Goal: Ask a question

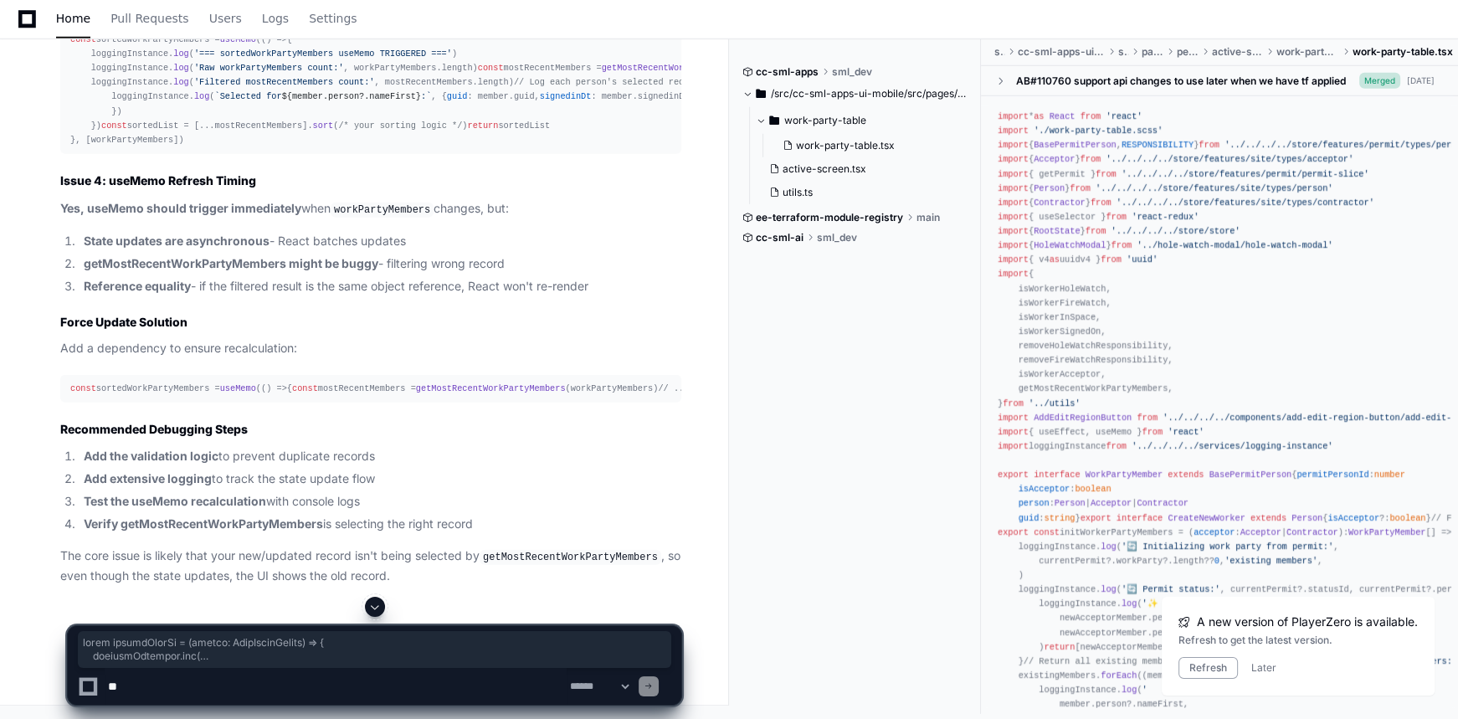
scroll to position [66400, 0]
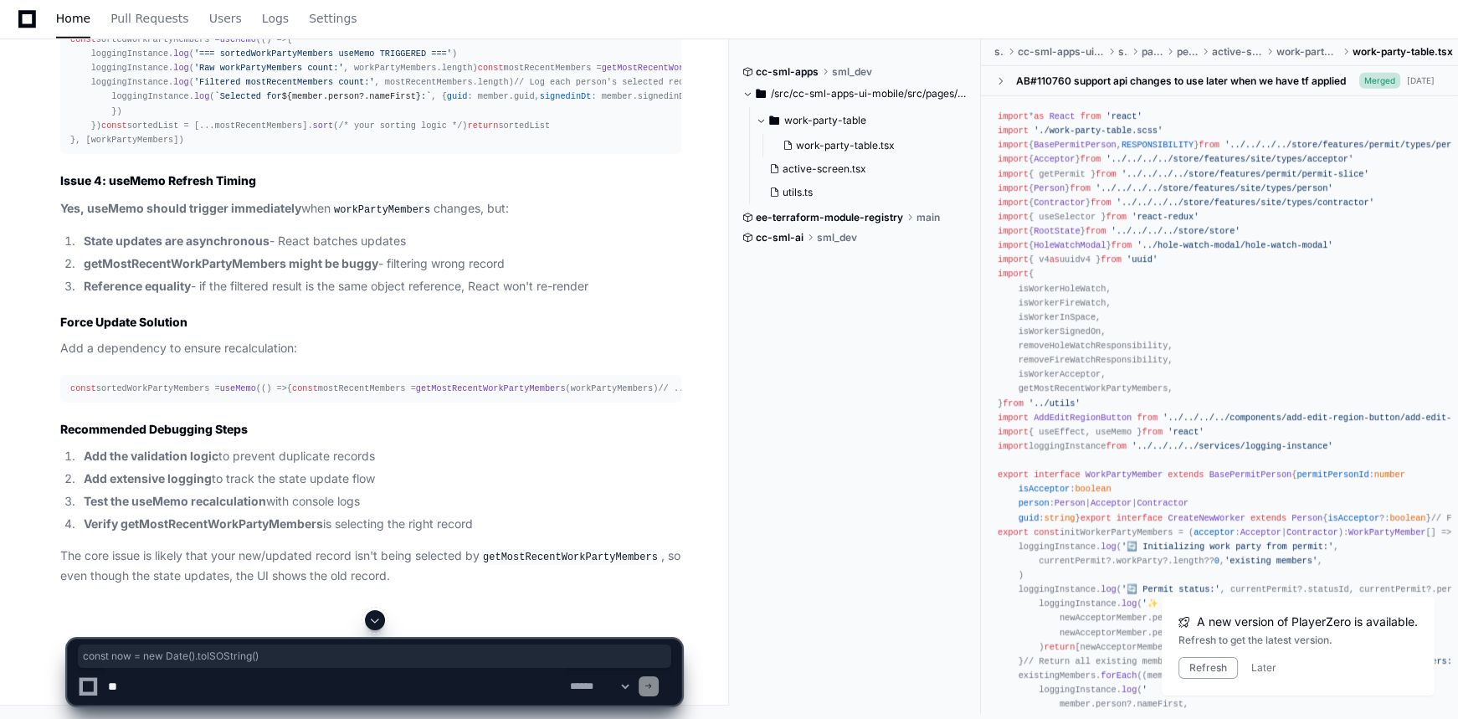
drag, startPoint x: 271, startPoint y: 527, endPoint x: 72, endPoint y: 519, distance: 199.4
click at [222, 683] on textarea at bounding box center [336, 686] width 462 height 37
paste textarea "**********"
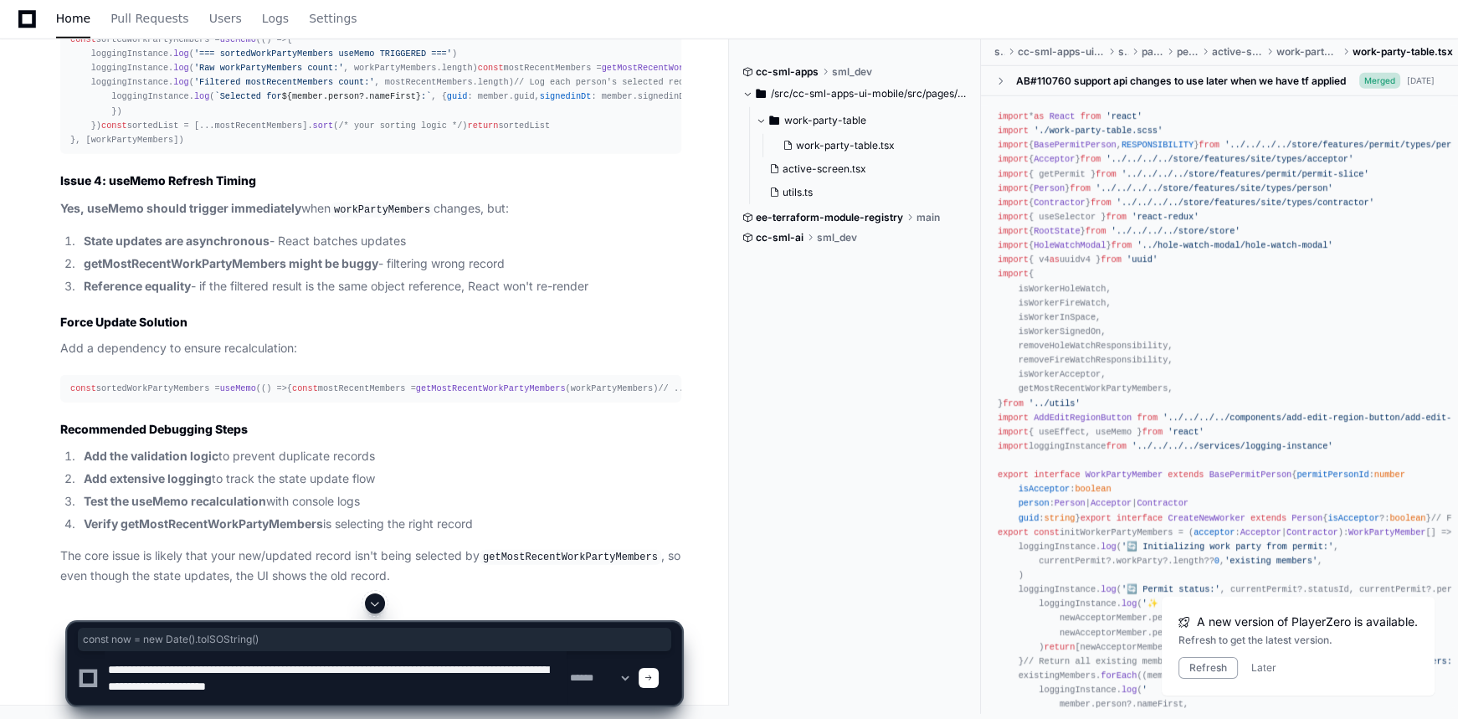
type textarea "**********"
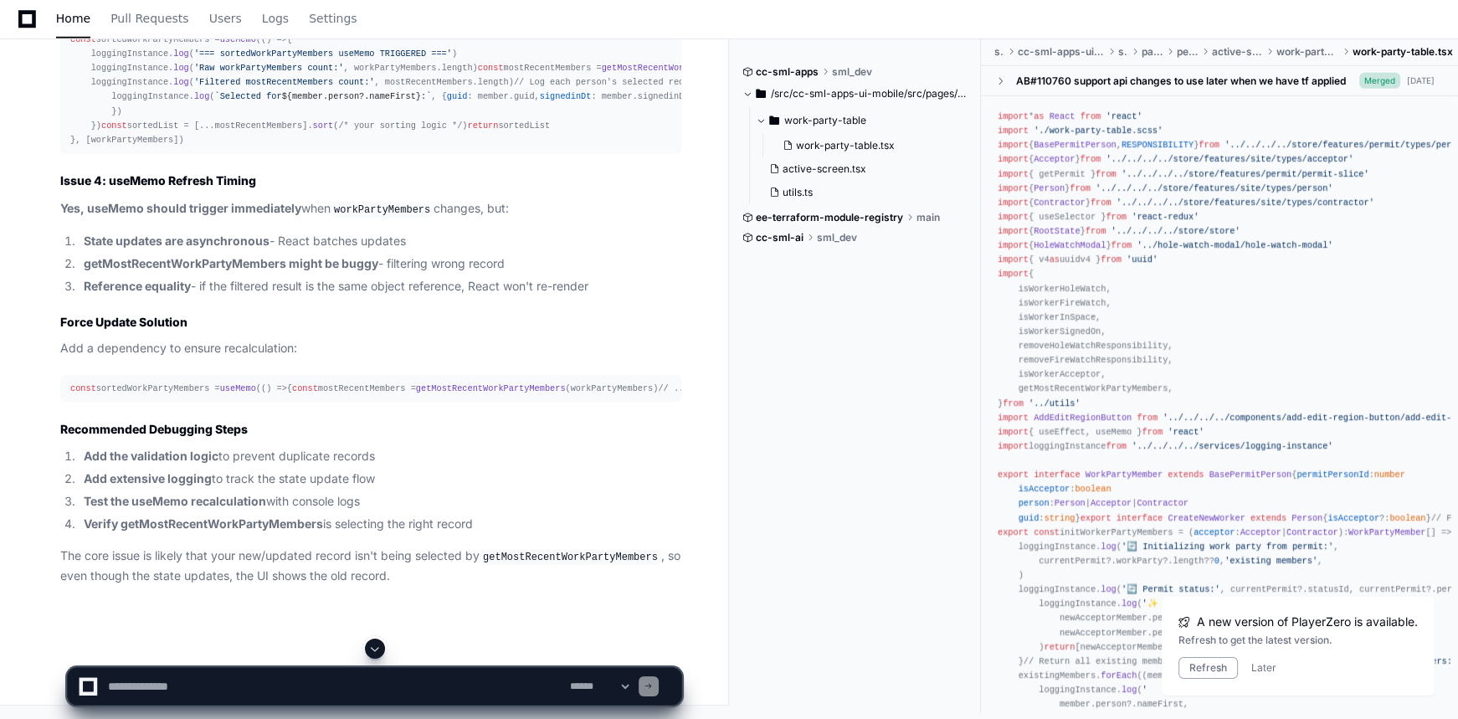
click at [374, 646] on span at bounding box center [374, 648] width 13 height 13
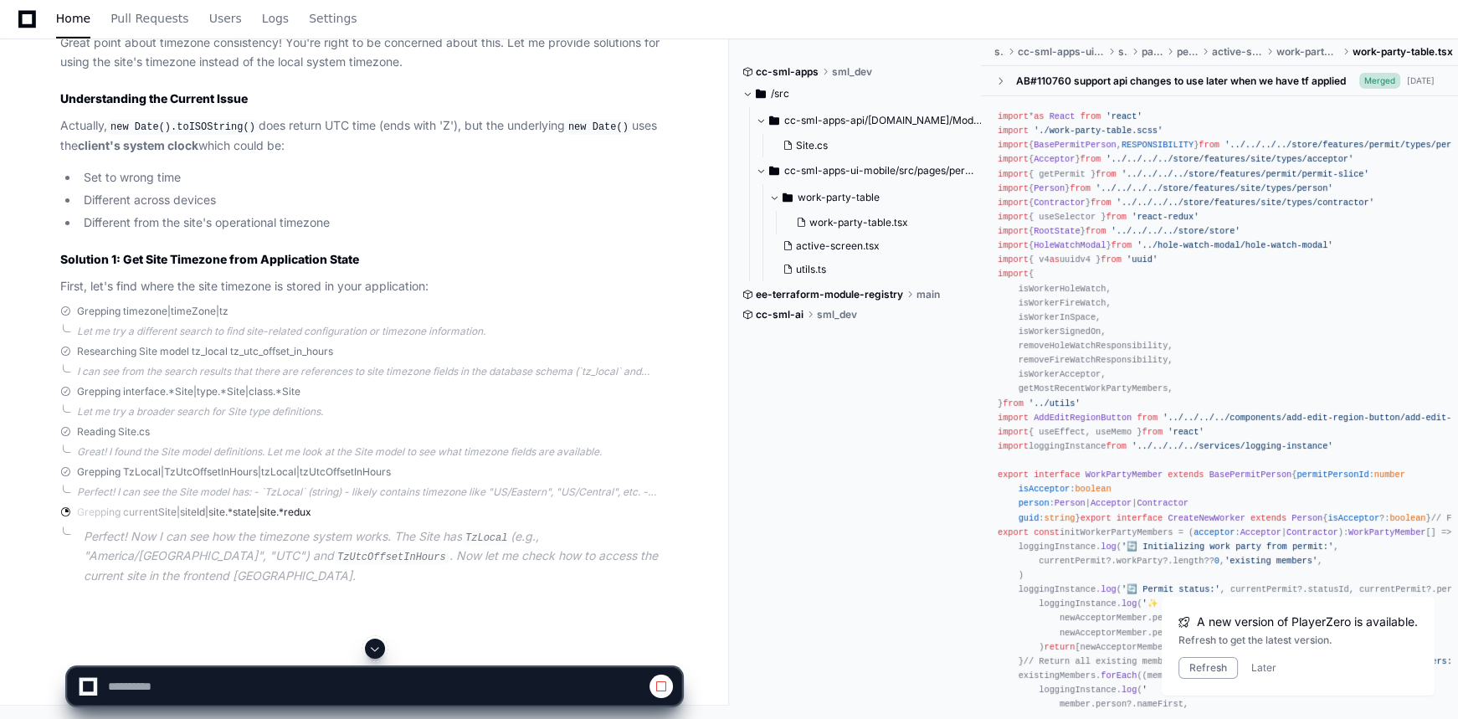
scroll to position [69465, 0]
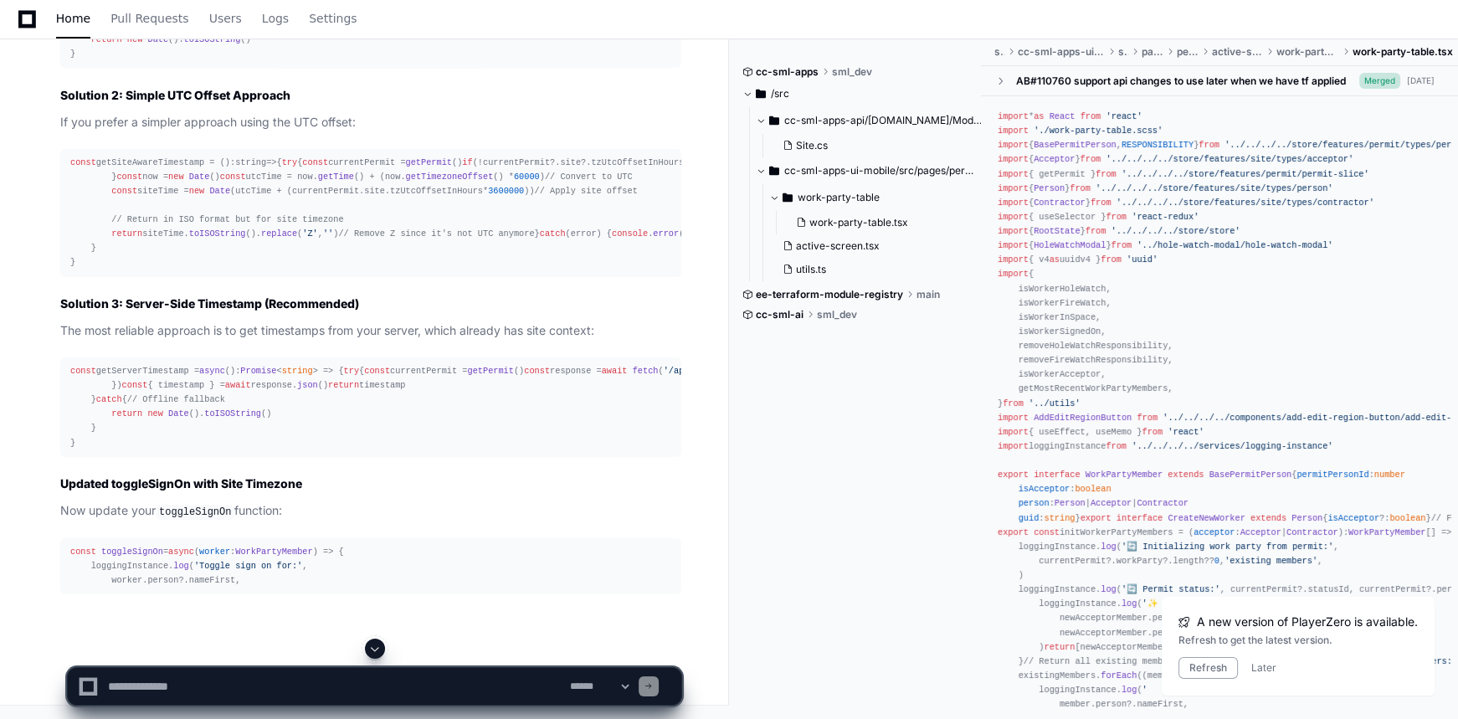
click at [375, 644] on span at bounding box center [374, 648] width 13 height 13
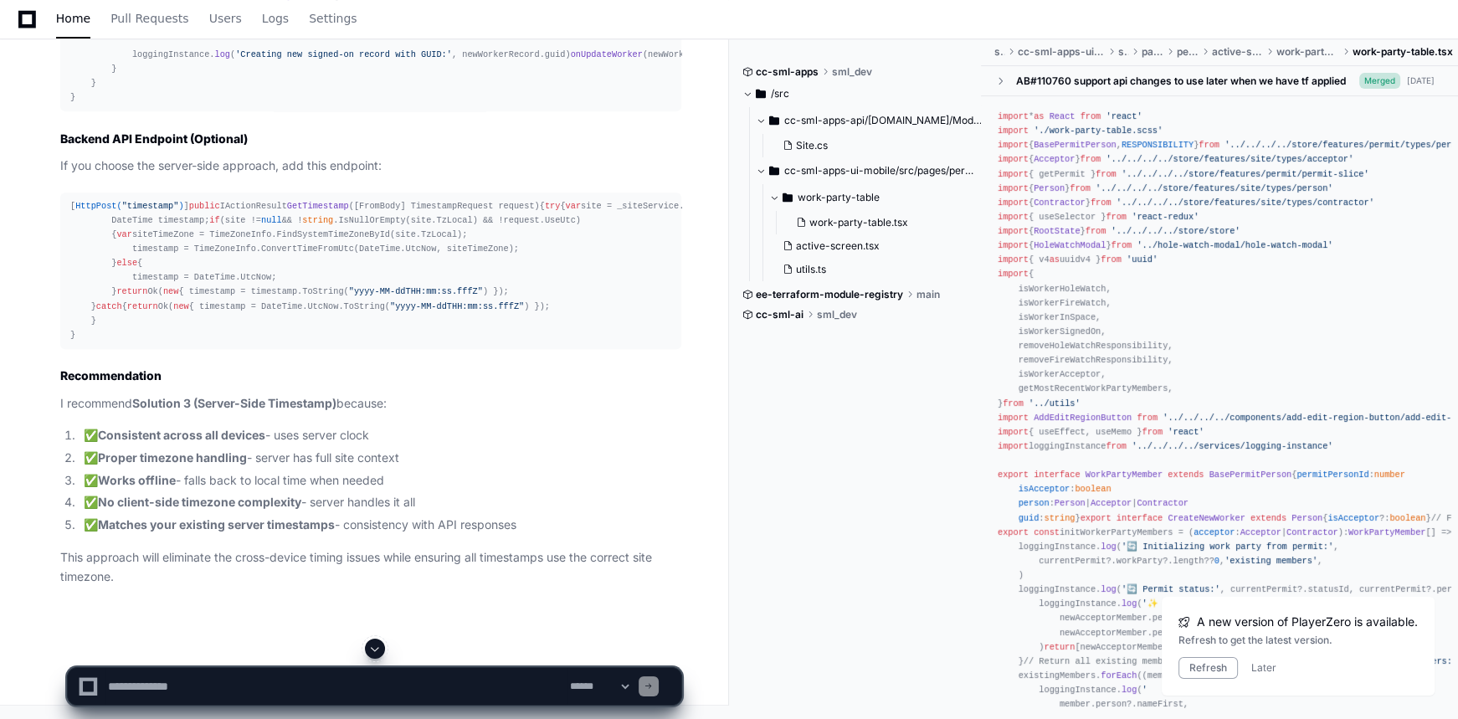
scroll to position [72549, 0]
click at [354, 676] on textarea at bounding box center [336, 686] width 462 height 37
type textarea "**********"
click at [375, 649] on span at bounding box center [374, 648] width 13 height 13
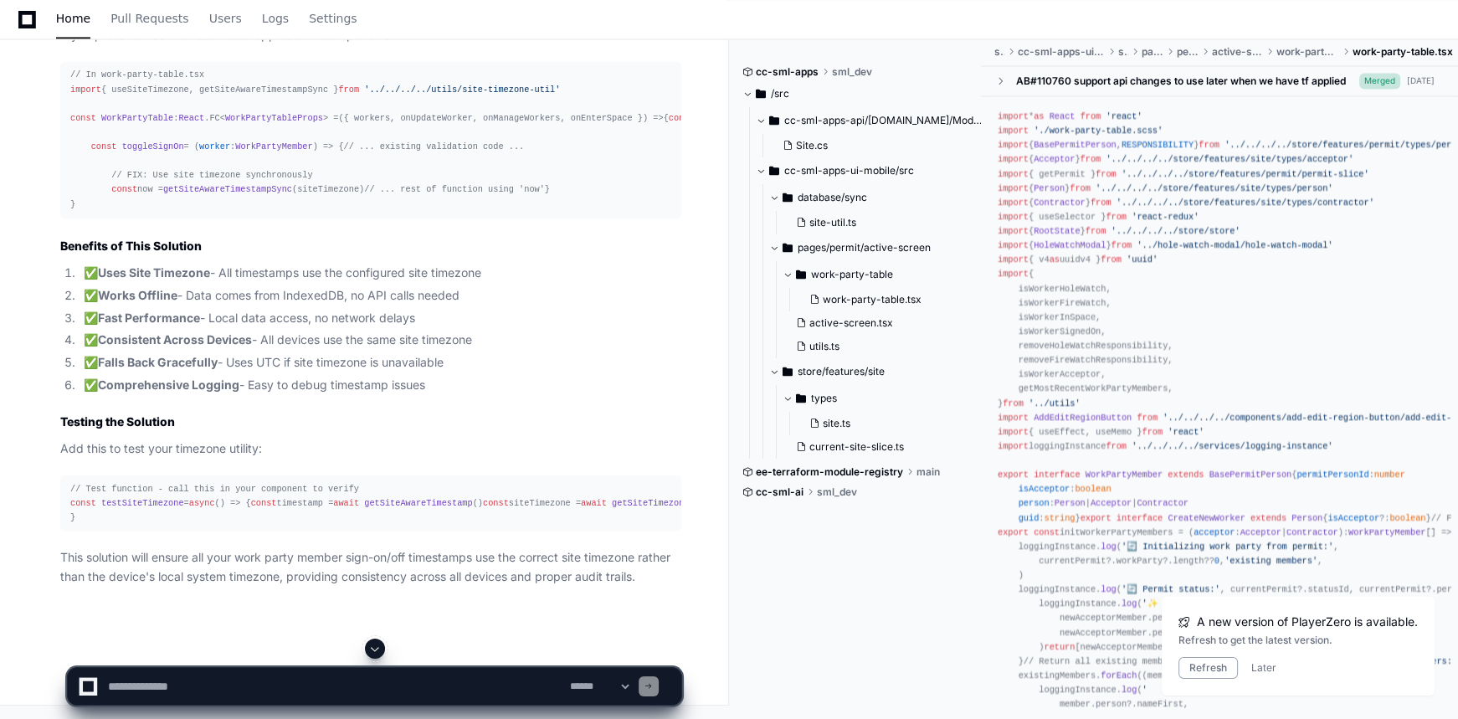
scroll to position [77287, 0]
click at [767, 123] on span "useSiteTimezone" at bounding box center [805, 118] width 77 height 10
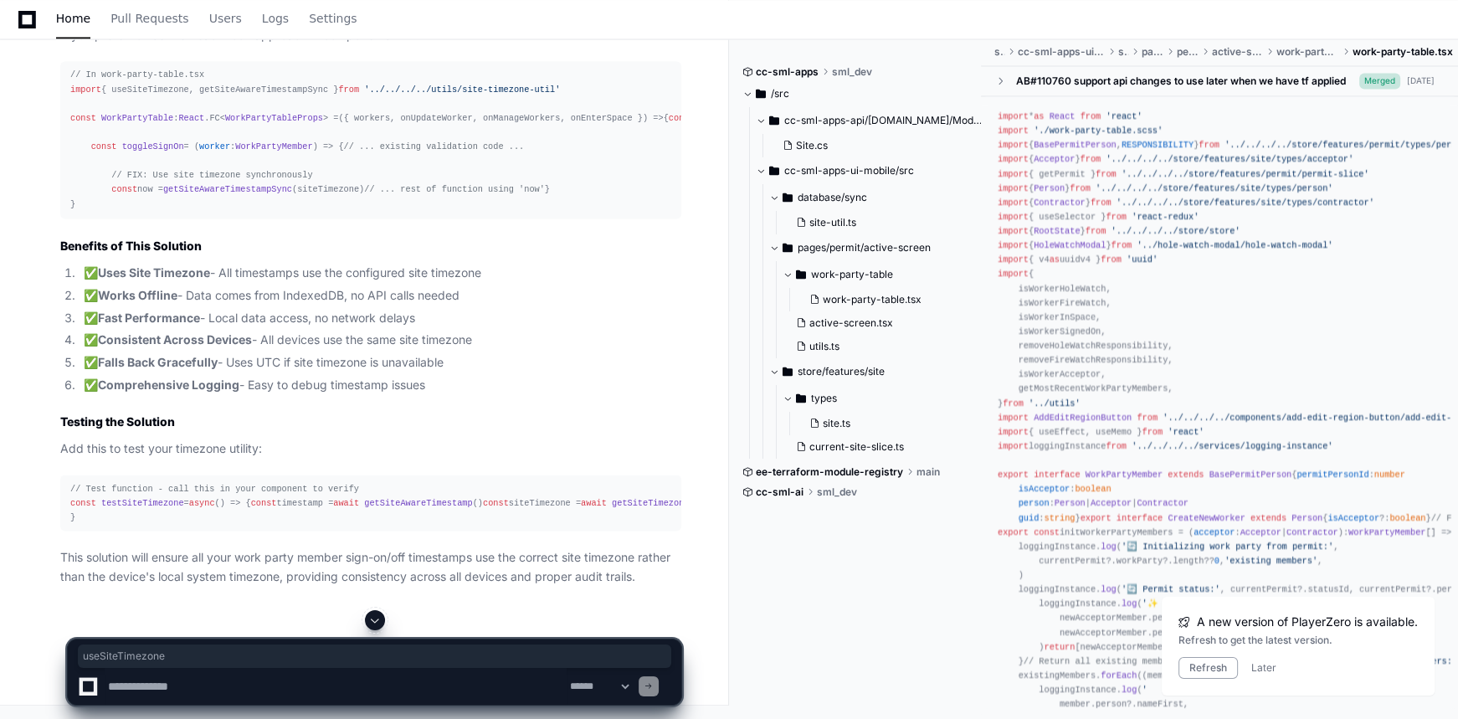
click at [767, 123] on span "useSiteTimezone" at bounding box center [805, 118] width 77 height 10
copy span "useSiteTimezone"
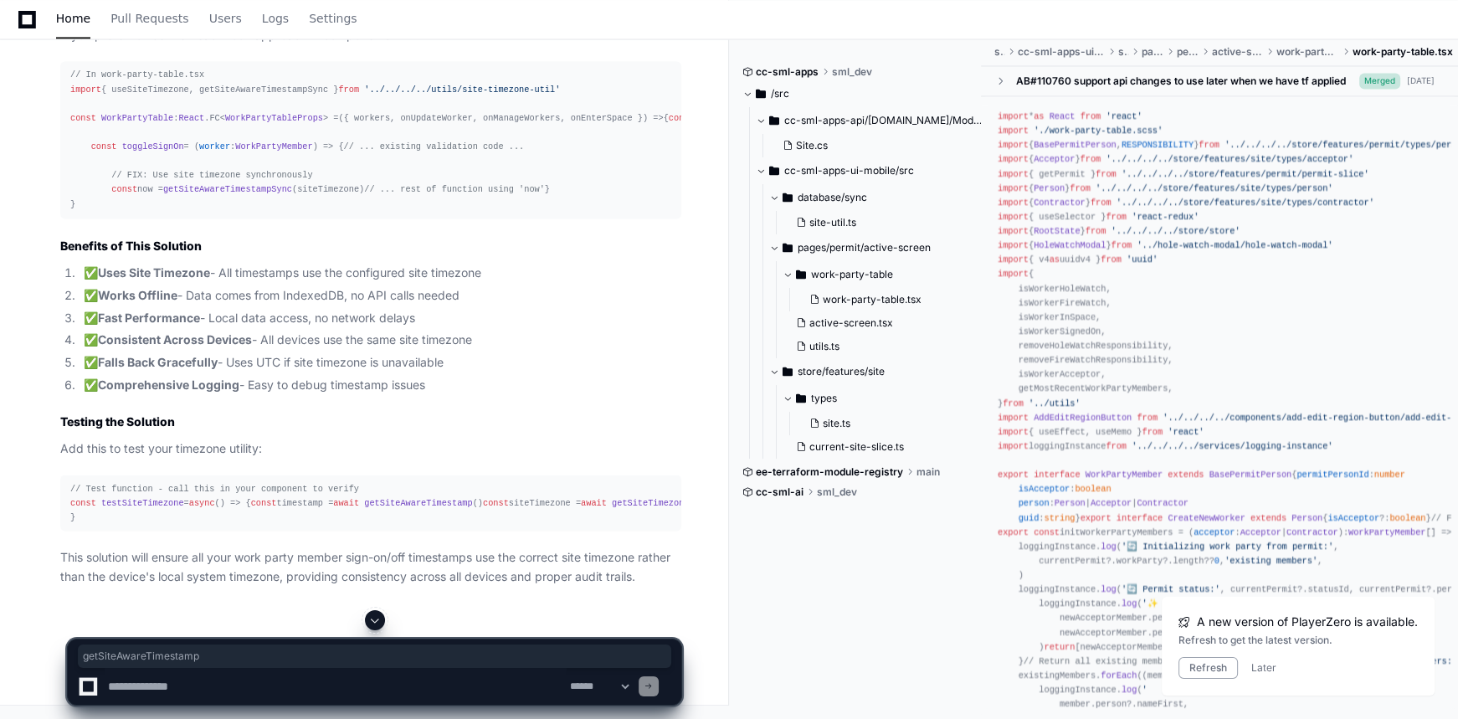
copy div "getSiteAwareTimestamp"
click at [285, 685] on textarea at bounding box center [336, 686] width 462 height 37
paste textarea "**********"
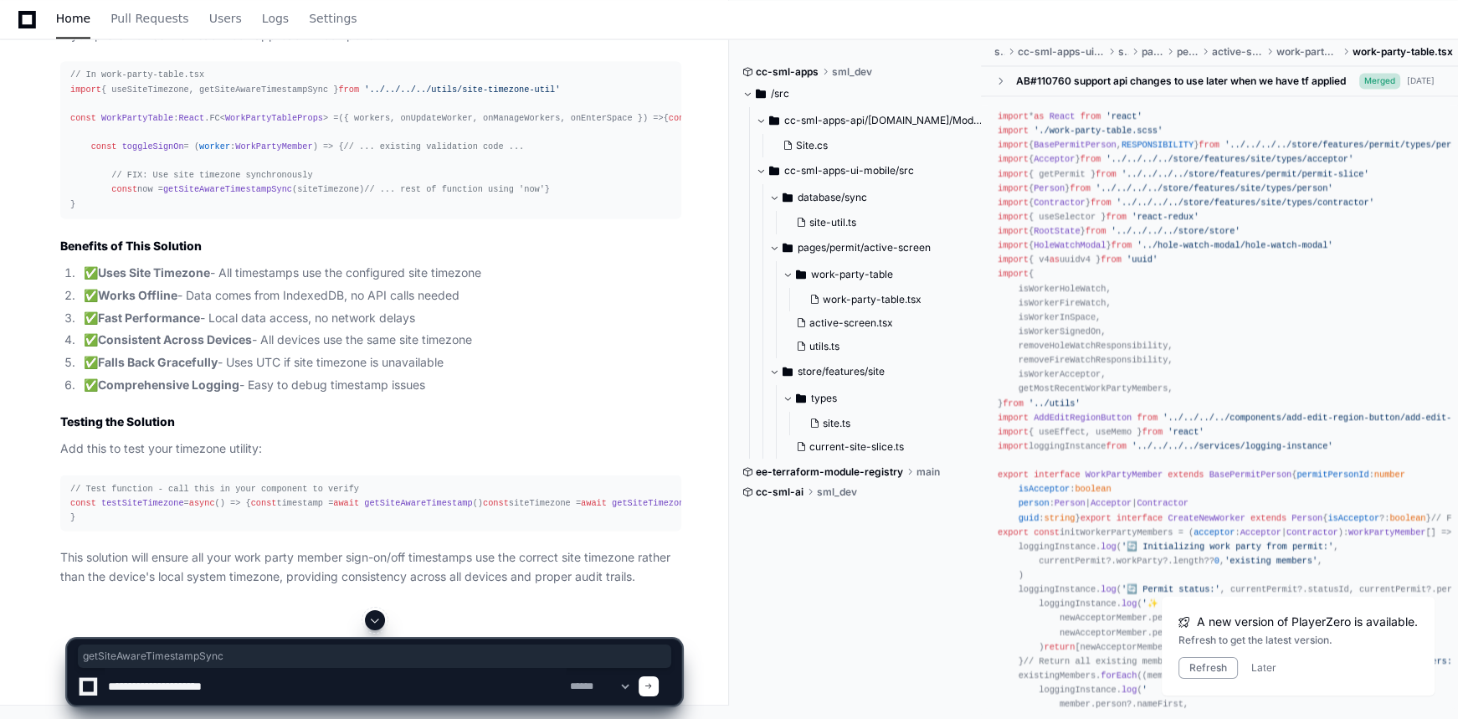
click at [348, 670] on textarea at bounding box center [336, 686] width 462 height 37
paste textarea "**********"
click at [368, 686] on textarea at bounding box center [336, 686] width 462 height 37
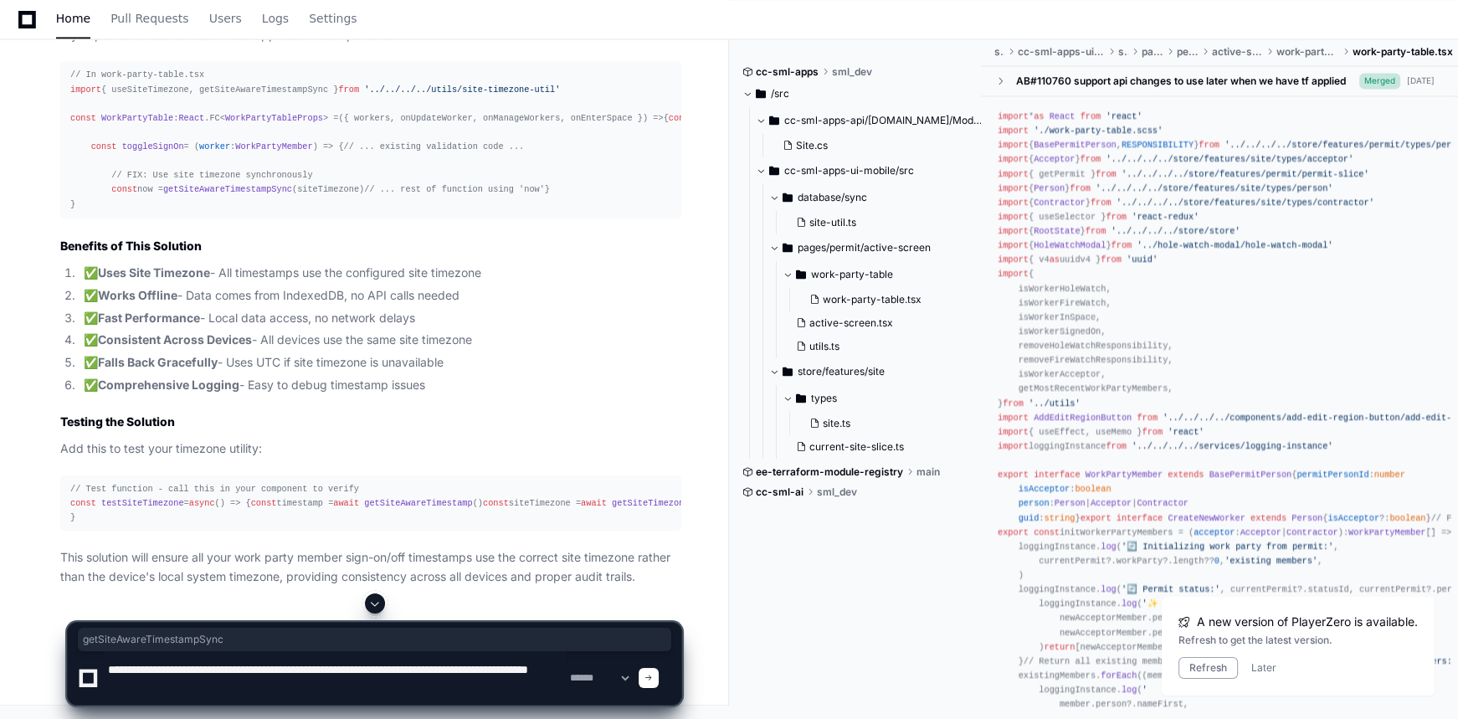
type textarea "**********"
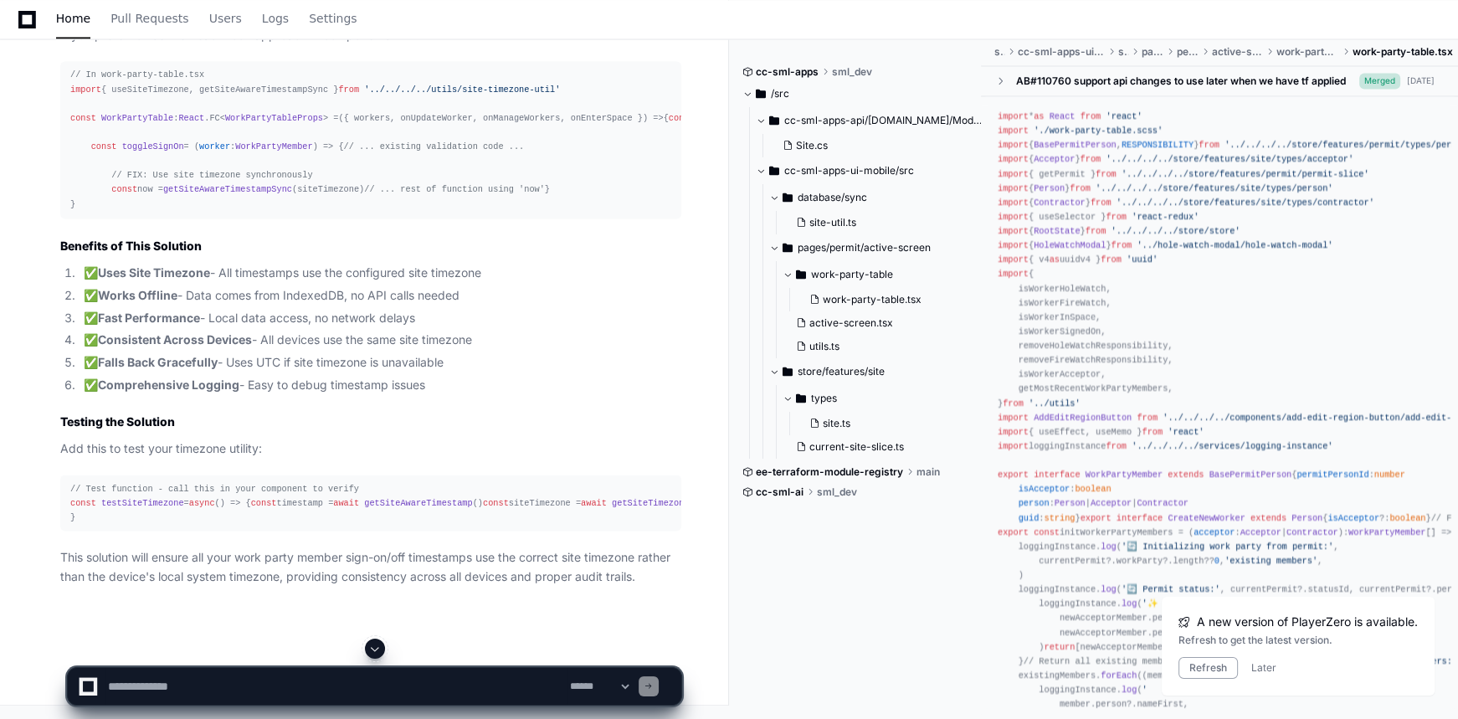
scroll to position [0, 0]
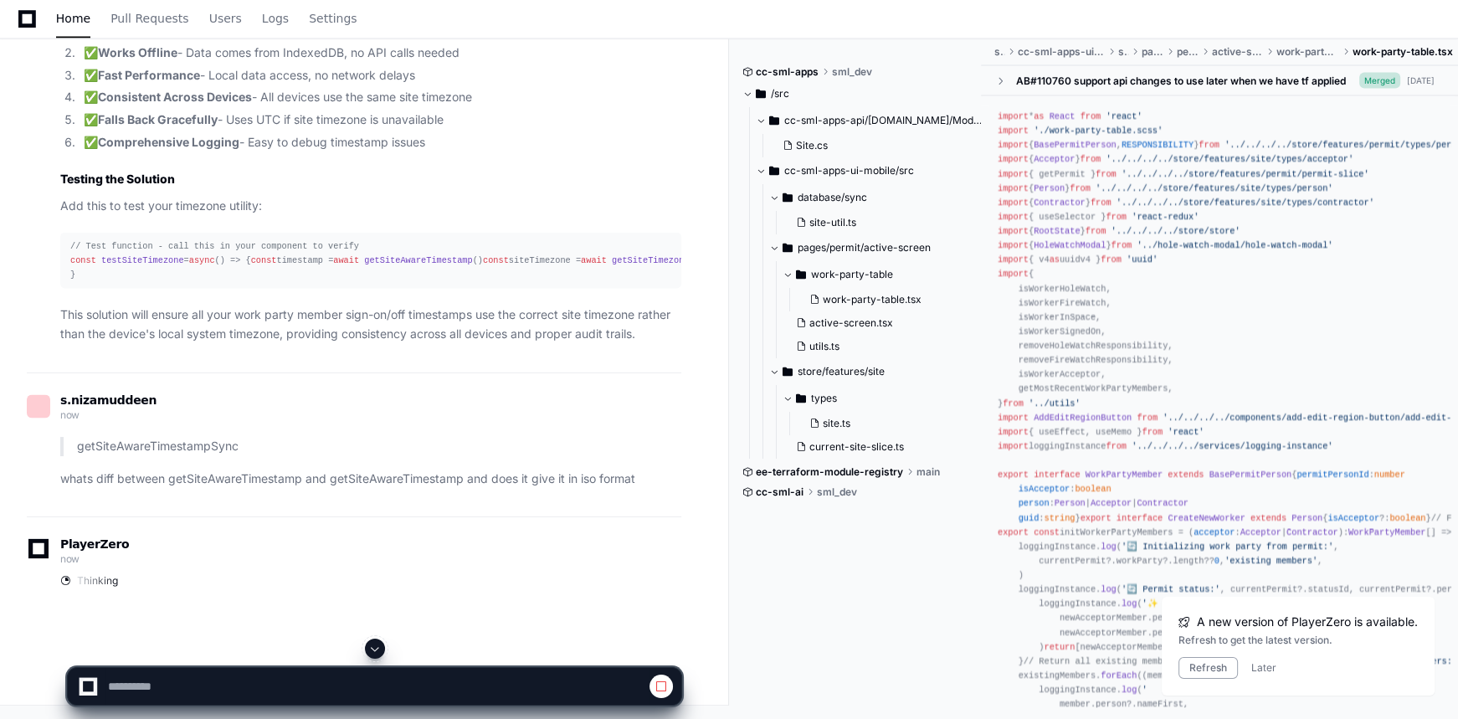
drag, startPoint x: 381, startPoint y: 648, endPoint x: 380, endPoint y: 627, distance: 20.9
click at [380, 647] on span at bounding box center [374, 648] width 13 height 13
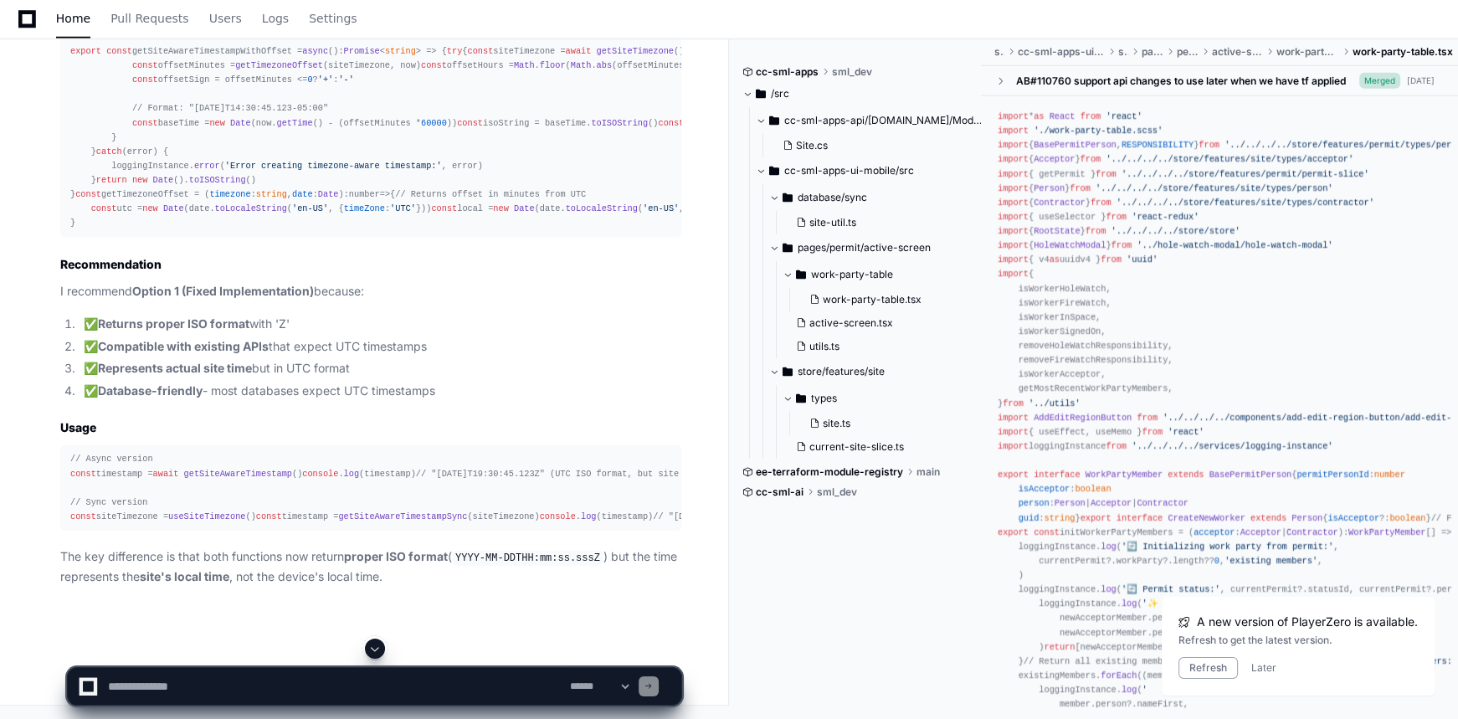
scroll to position [78912, 0]
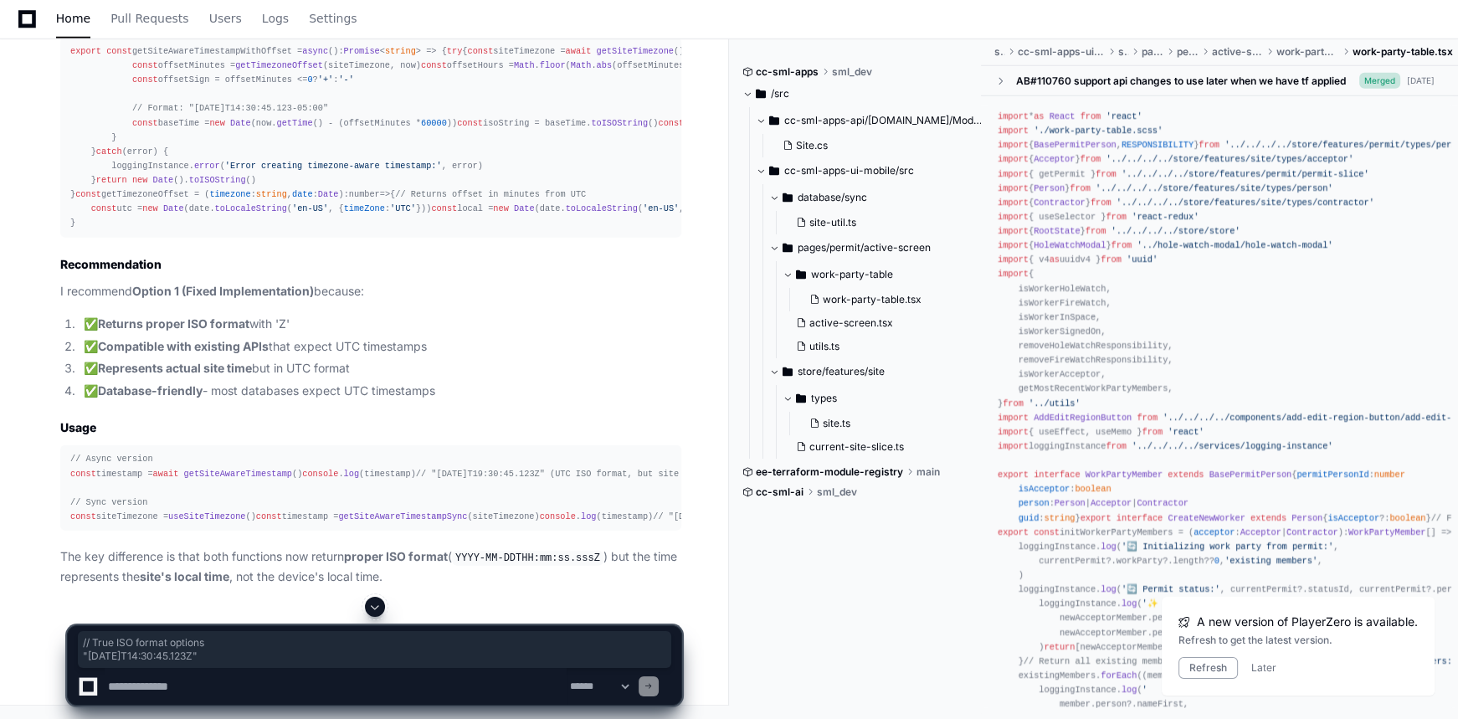
drag, startPoint x: 198, startPoint y: 330, endPoint x: 69, endPoint y: 326, distance: 128.1
copy div "// True ISO format options "[DATE]T14:30:45.123Z""
click at [264, 685] on textarea at bounding box center [336, 686] width 462 height 37
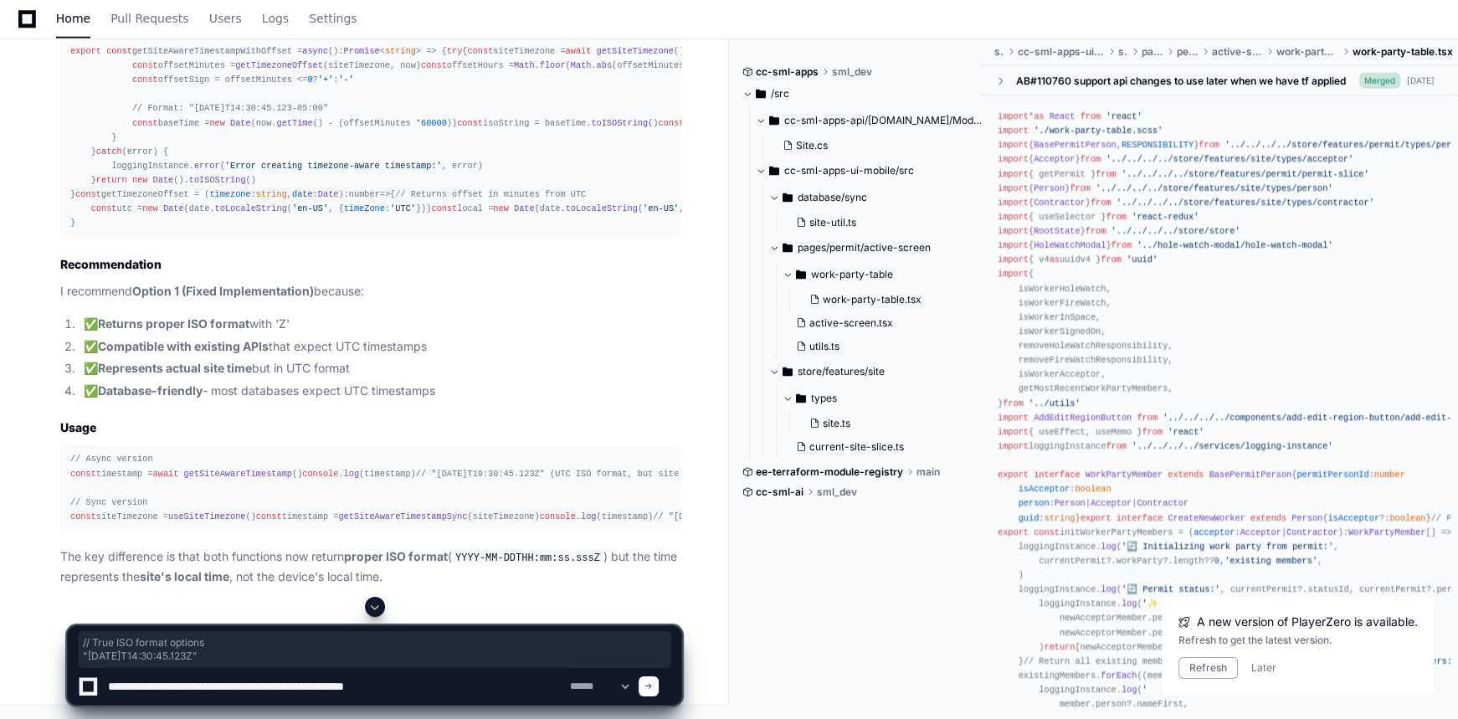
type textarea "**********"
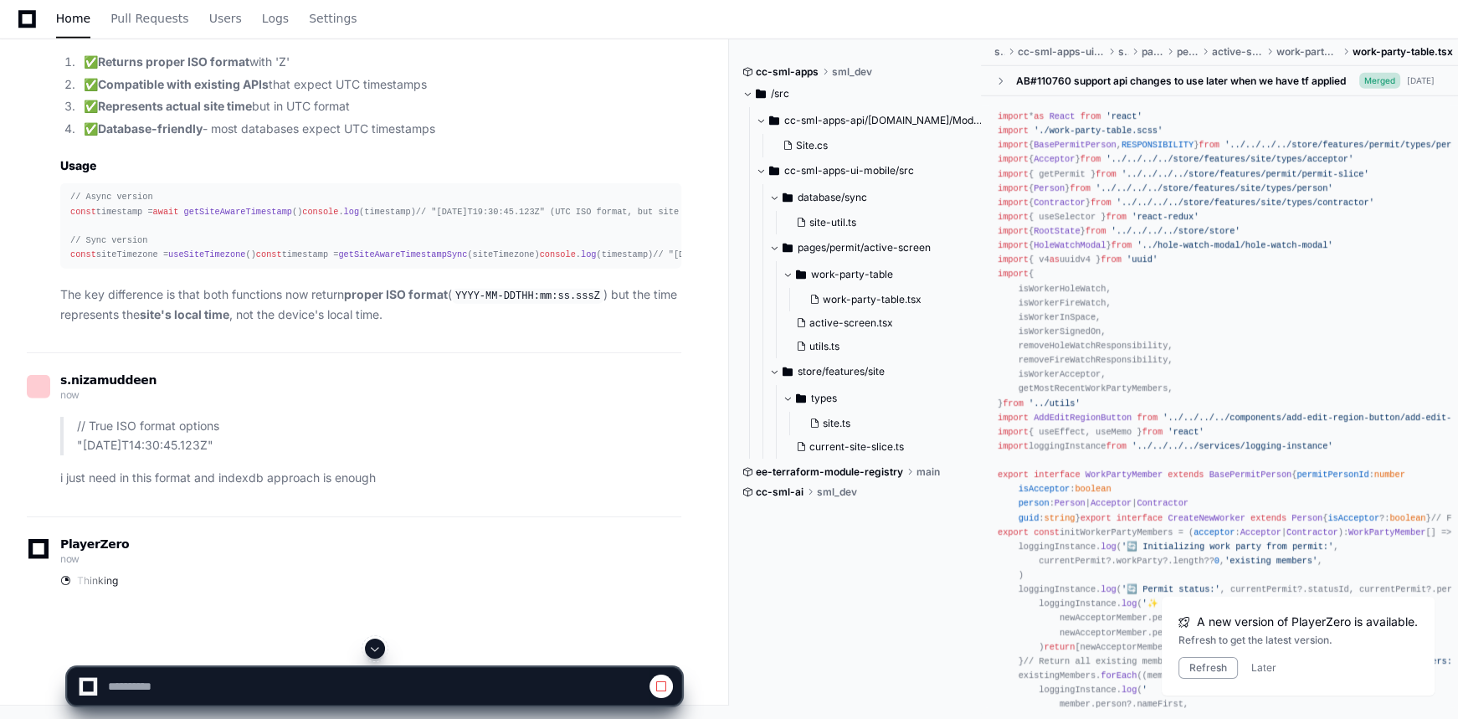
click at [376, 642] on span at bounding box center [374, 648] width 13 height 13
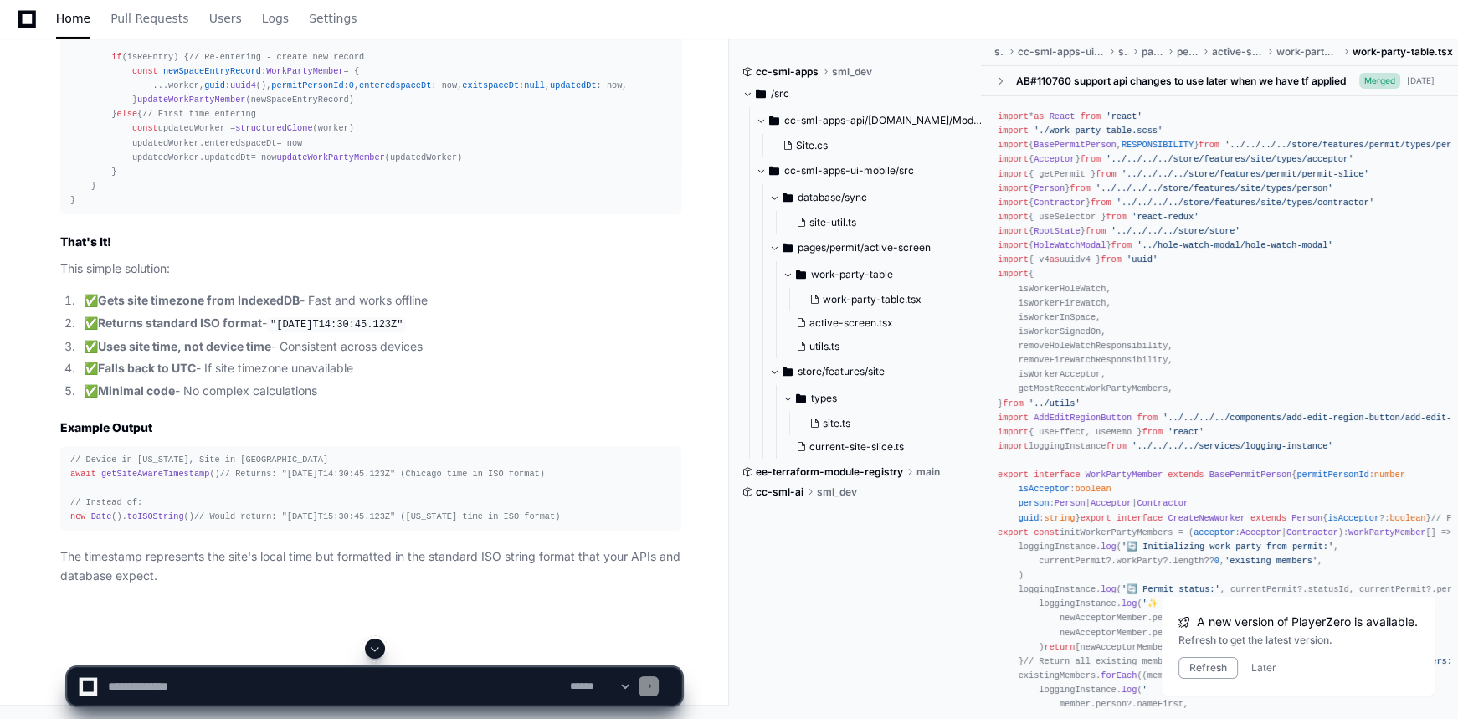
scroll to position [81417, 0]
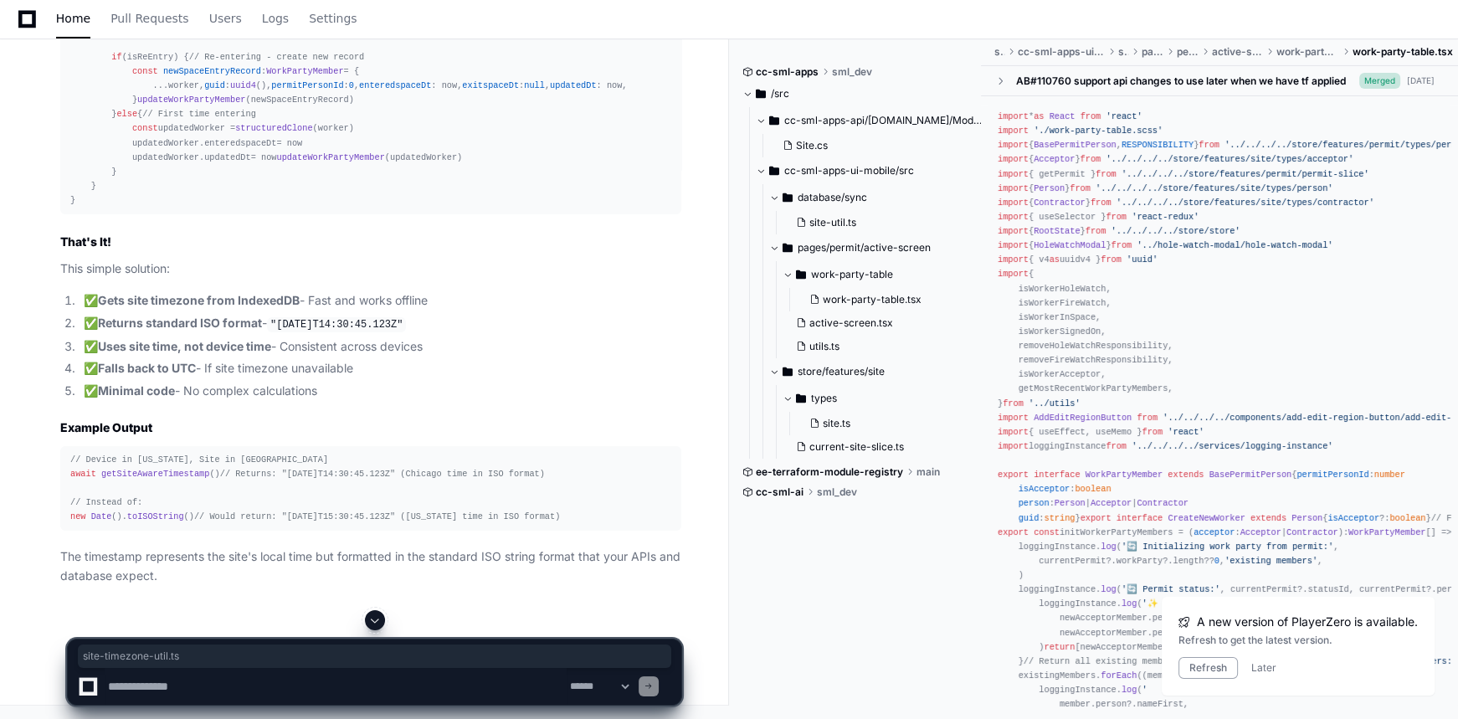
drag, startPoint x: 254, startPoint y: 180, endPoint x: 361, endPoint y: 182, distance: 106.3
copy span "site-timezone-util.ts"
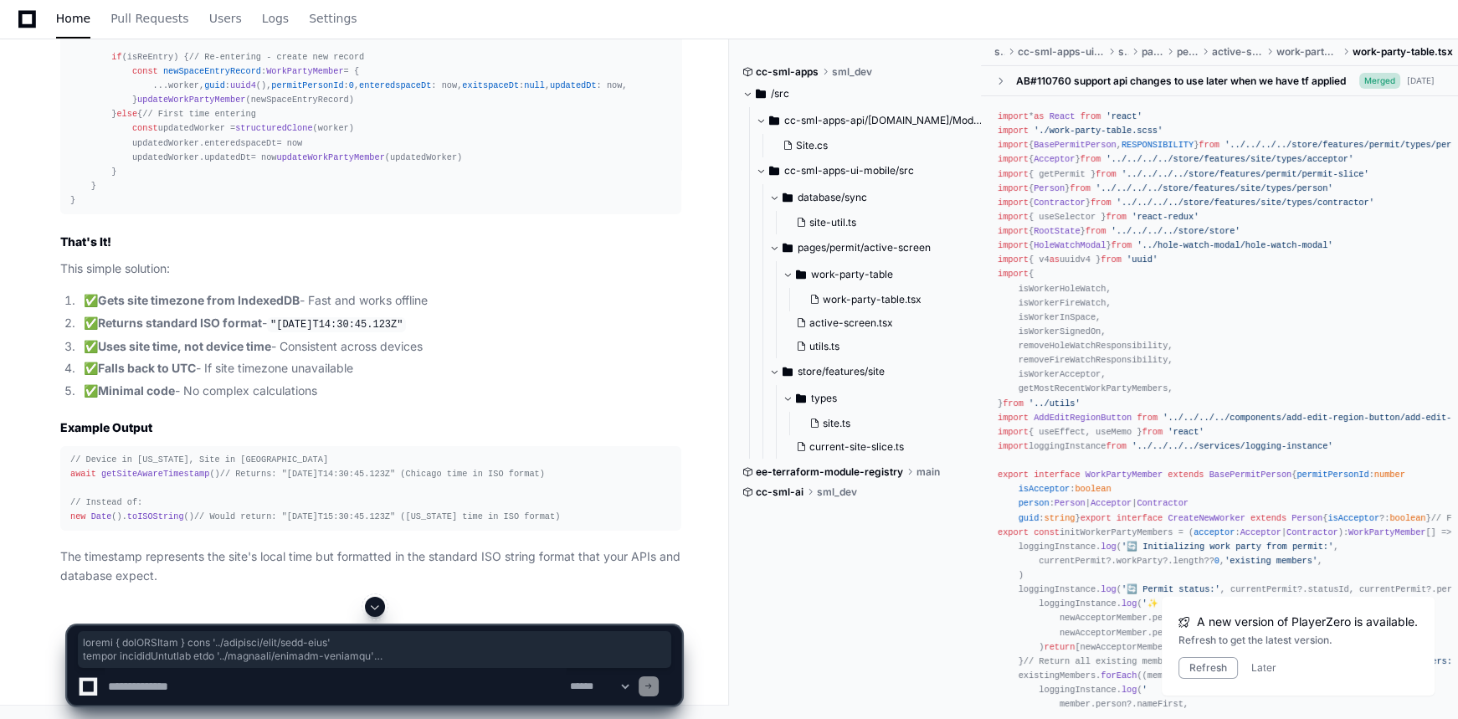
scroll to position [81721, 0]
drag, startPoint x: 67, startPoint y: 192, endPoint x: 162, endPoint y: 341, distance: 176.5
copy div "import { getIDBSite } from '../database/sync/site-util' import loggingInstance …"
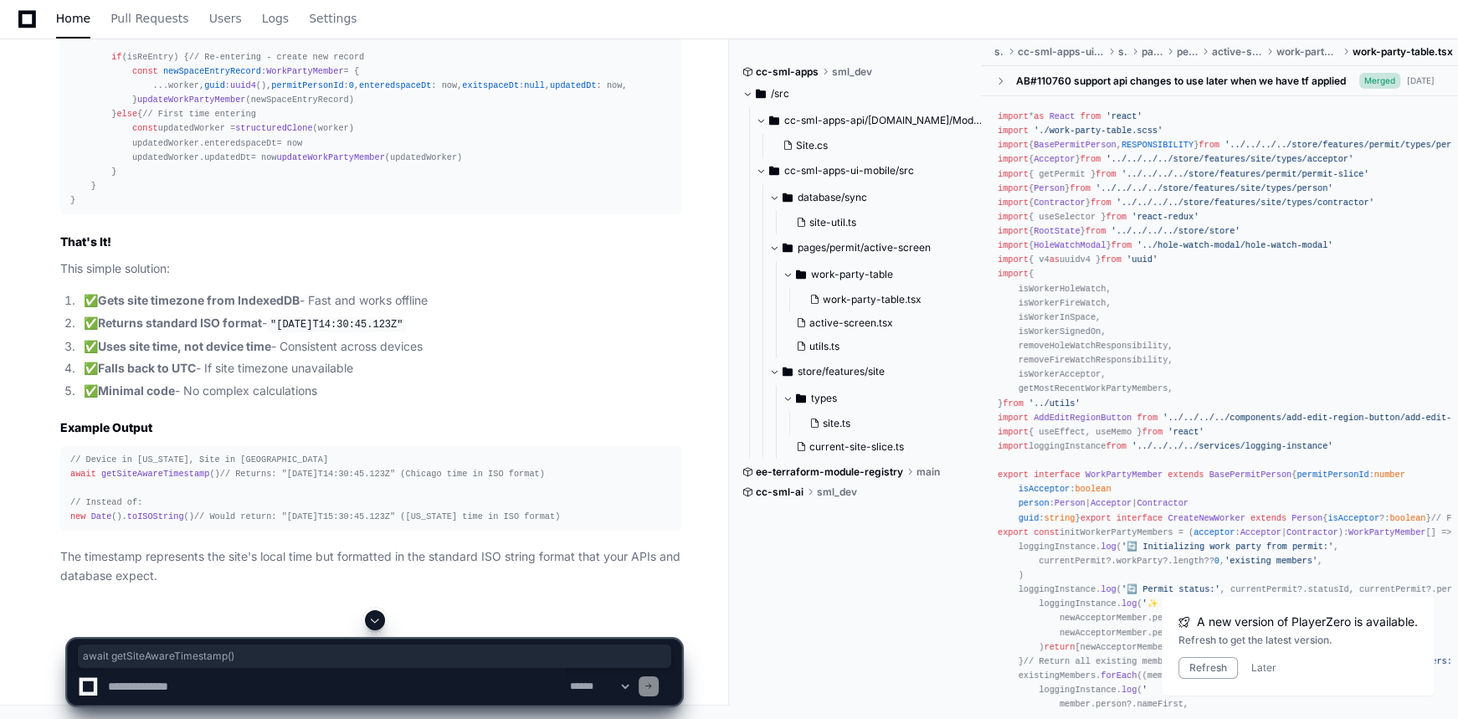
drag, startPoint x: 288, startPoint y: 398, endPoint x: 143, endPoint y: 400, distance: 144.8
copy div "await getSiteAwareTimestamp ()"
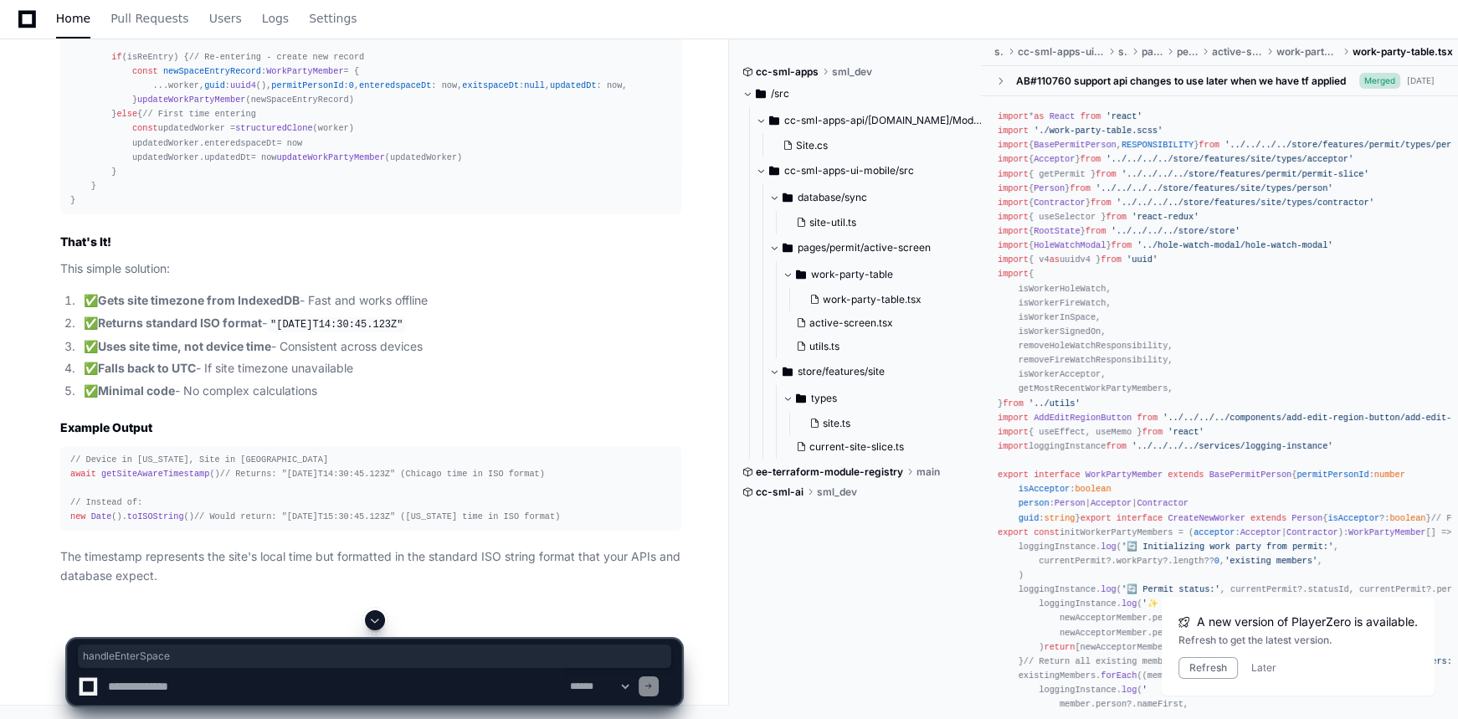
copy div "handleEnterSpace"
drag, startPoint x: 146, startPoint y: 260, endPoint x: 283, endPoint y: 261, distance: 137.3
click at [283, 208] on div "const handleEnterSpace = async ( worker : WorkPartyMember ) => { const now = aw…" at bounding box center [370, 86] width 601 height 244
copy div "await getSiteAwareTimestamp ()"
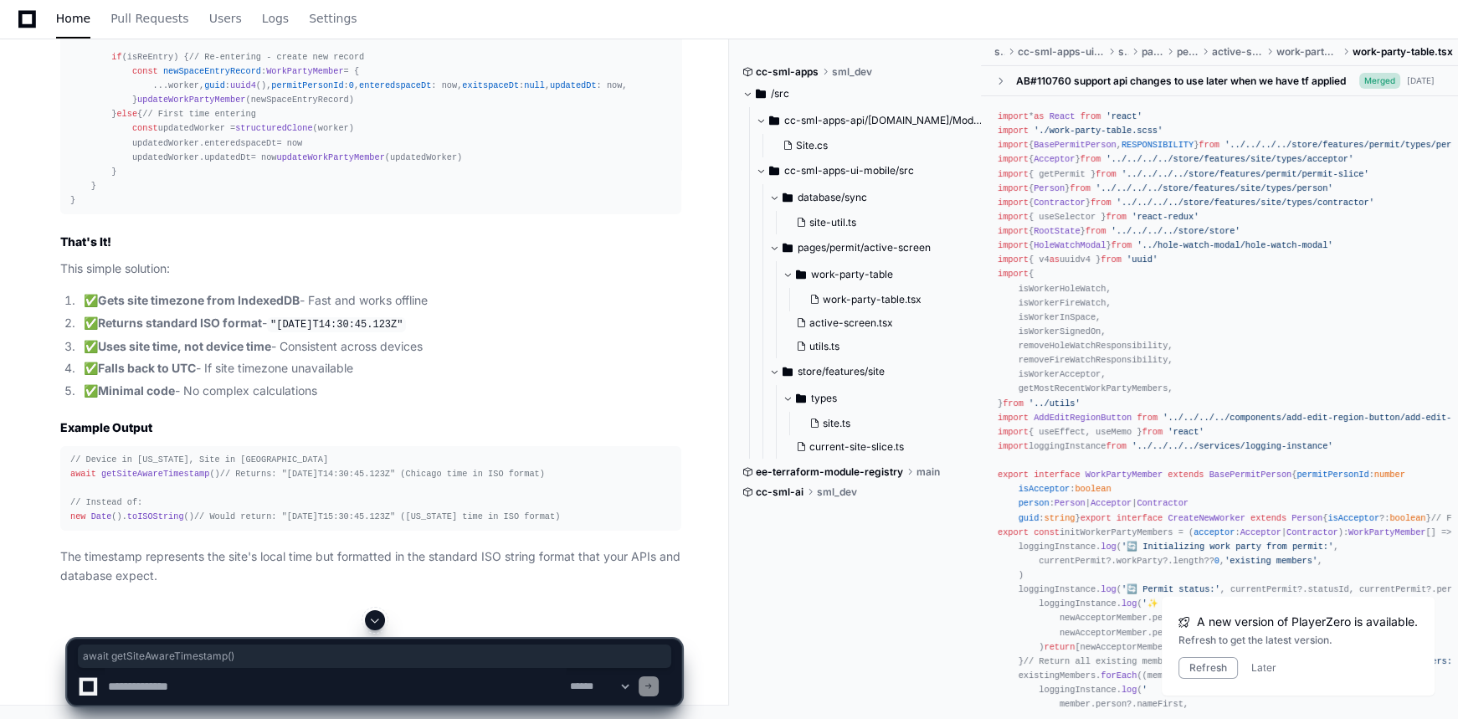
scroll to position [82938, 0]
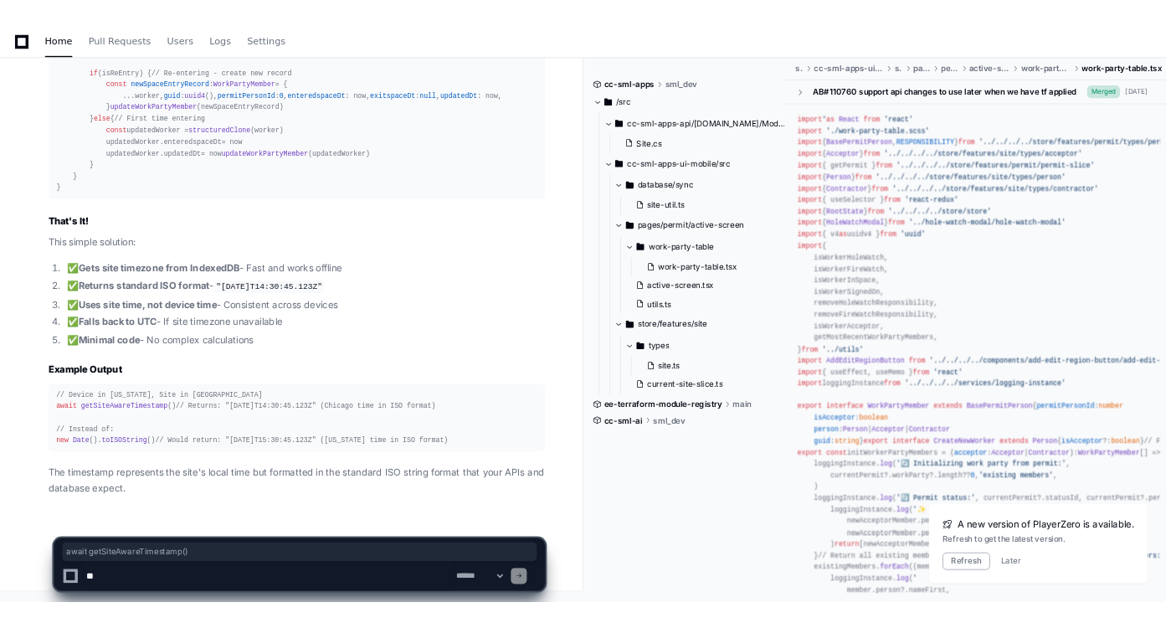
scroll to position [83228, 0]
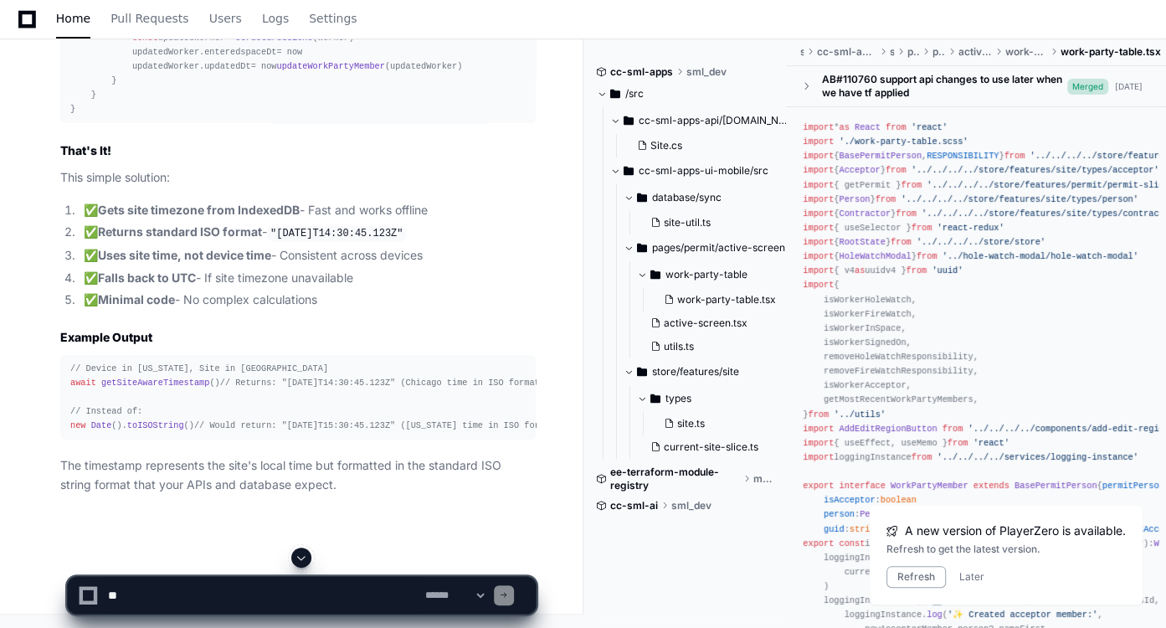
click at [254, 598] on textarea at bounding box center [263, 595] width 317 height 37
paste textarea "**********"
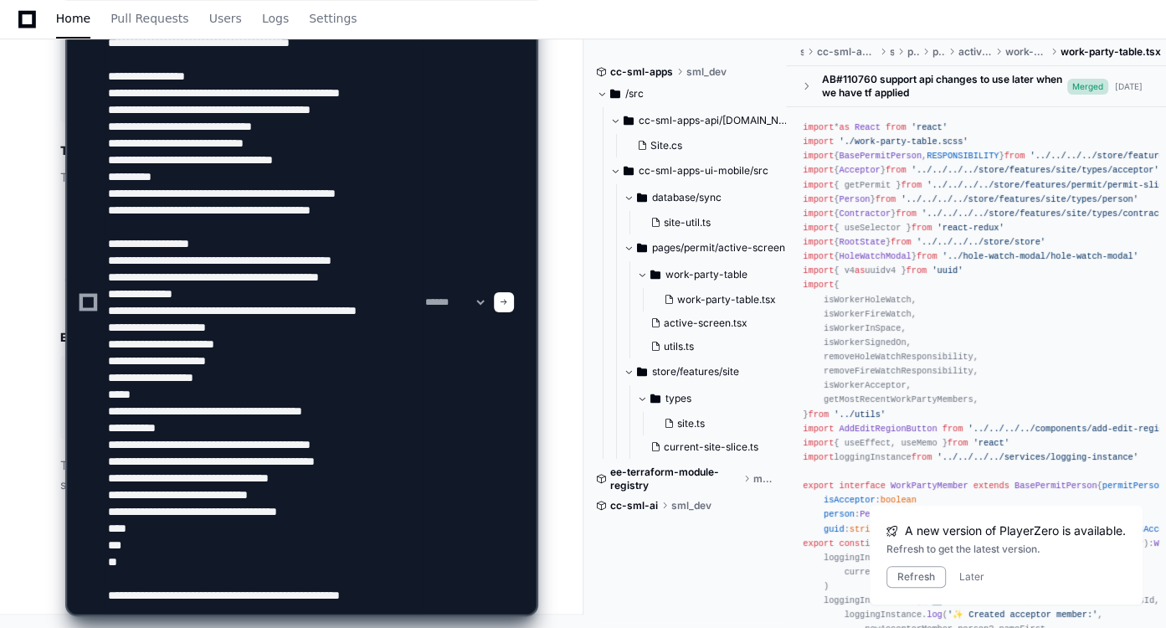
scroll to position [139, 0]
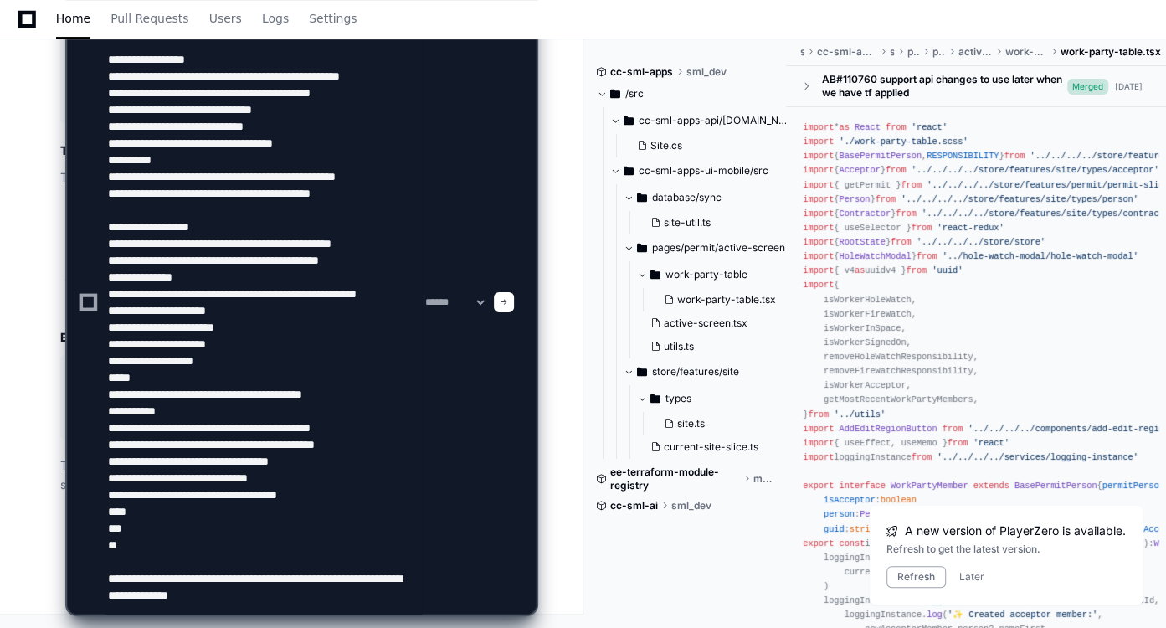
click at [314, 606] on textarea at bounding box center [263, 302] width 317 height 623
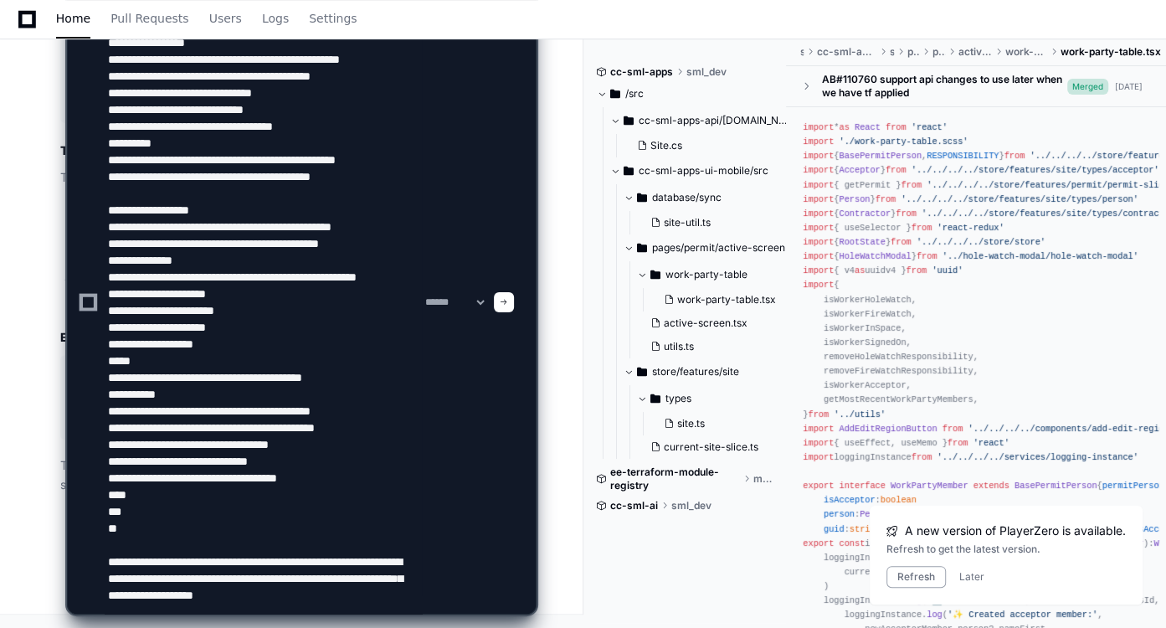
scroll to position [172, 0]
type textarea "**********"
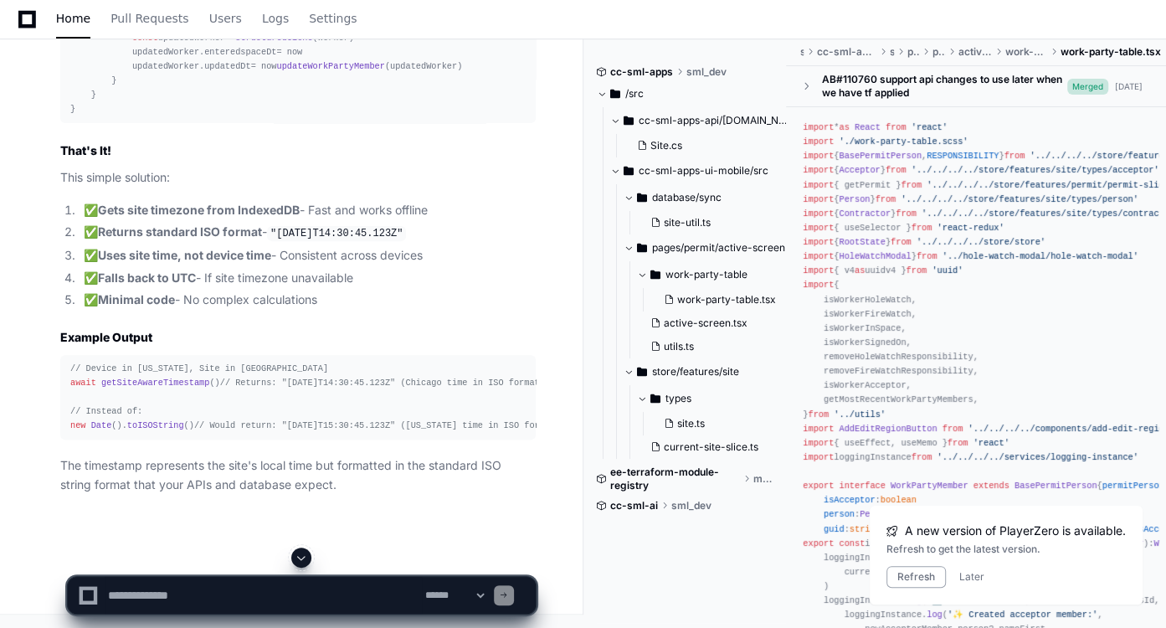
scroll to position [0, 0]
click at [296, 558] on span at bounding box center [301, 557] width 13 height 13
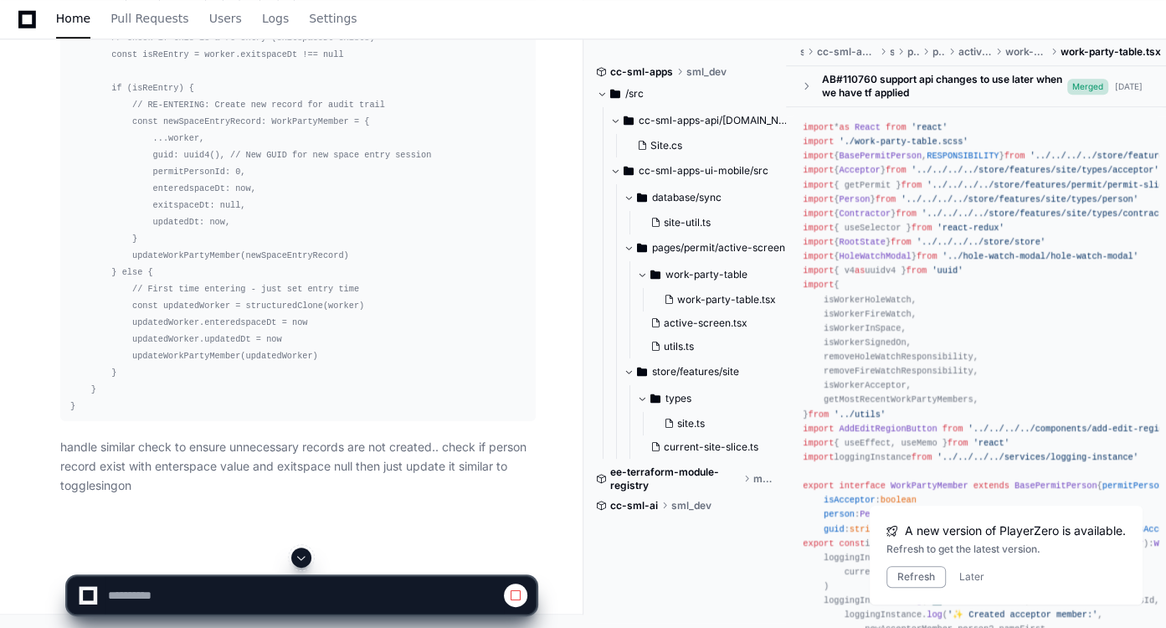
scroll to position [85074, 0]
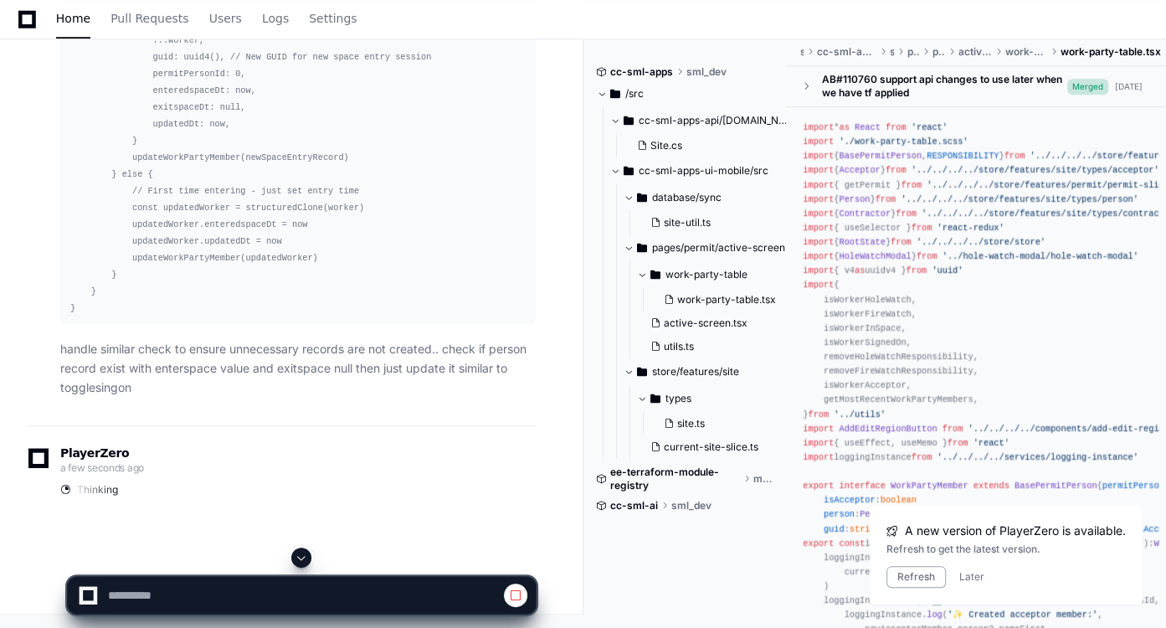
click at [296, 558] on span at bounding box center [301, 557] width 13 height 13
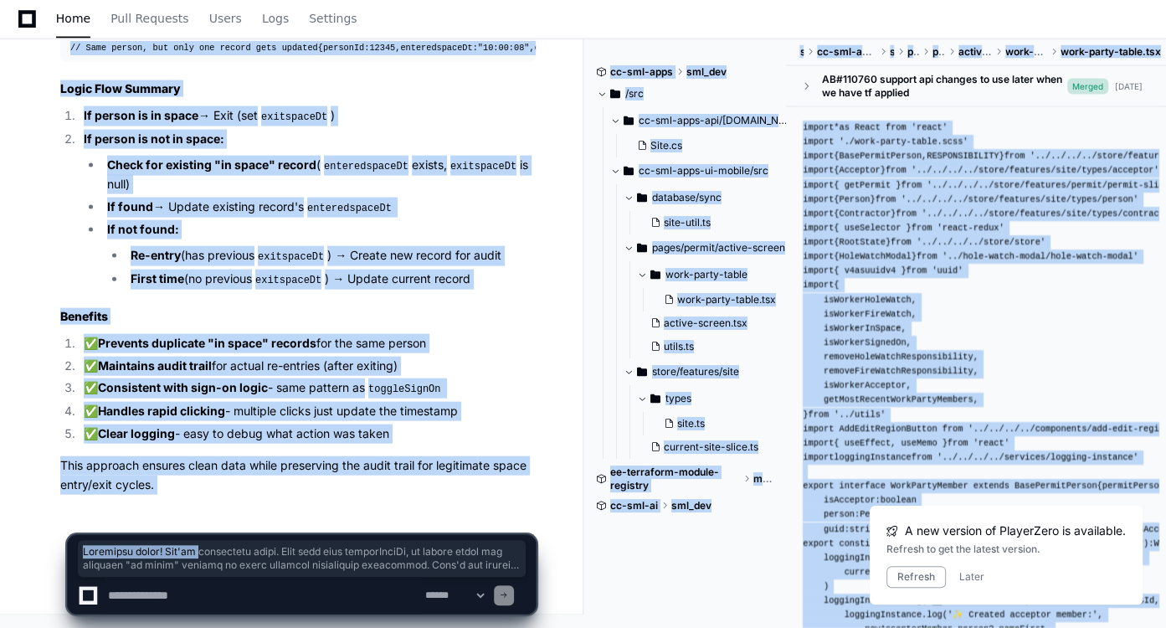
scroll to position [86894, 0]
click at [294, 314] on h2 "Benefits" at bounding box center [297, 316] width 475 height 17
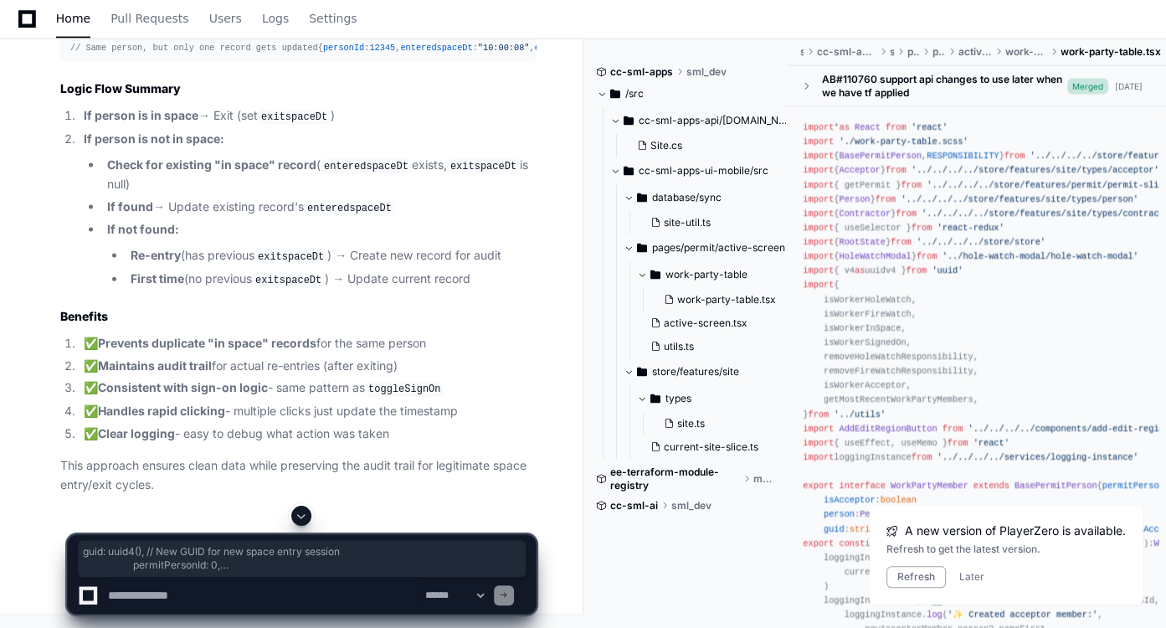
scroll to position [85763, 0]
drag, startPoint x: 80, startPoint y: 369, endPoint x: 66, endPoint y: 107, distance: 262.3
copy div "const handleEnterSpace = async ( worker : WorkPartyMember ) => { const now = aw…"
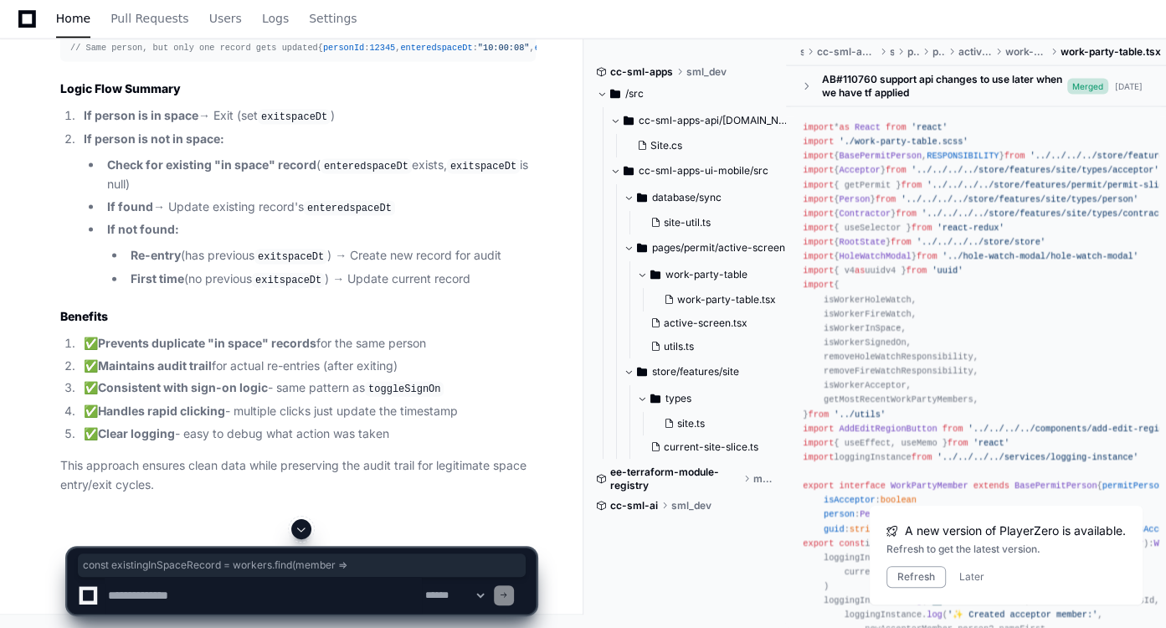
drag, startPoint x: 107, startPoint y: 275, endPoint x: 358, endPoint y: 280, distance: 251.1
paste textarea "**********"
click at [210, 603] on textarea at bounding box center [263, 595] width 317 height 37
type textarea "**********"
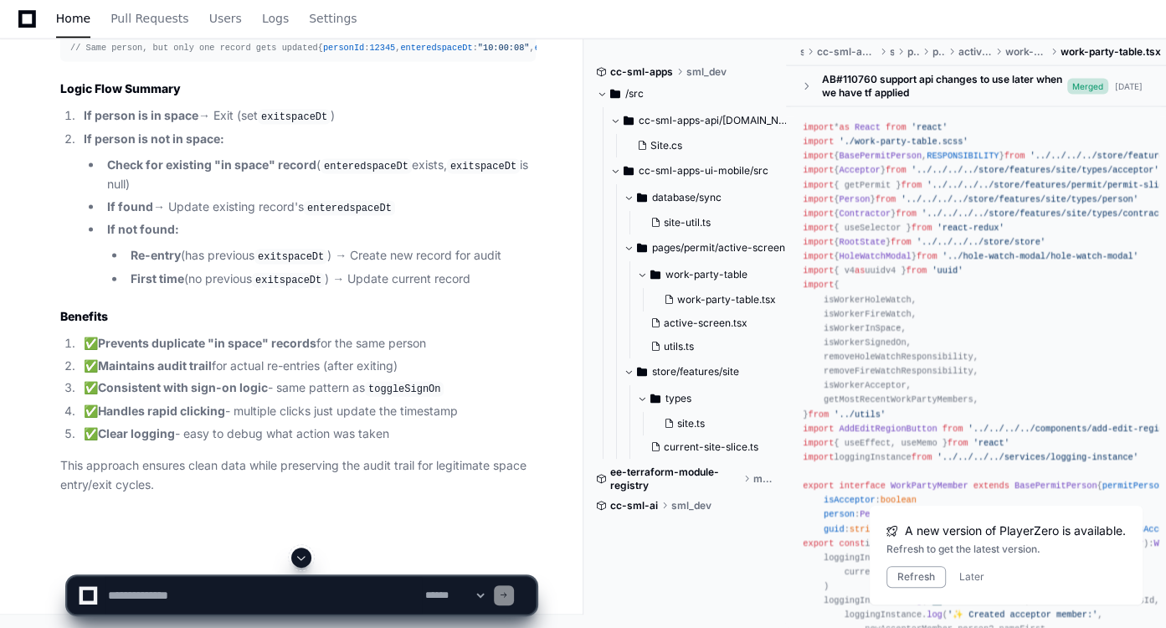
scroll to position [0, 0]
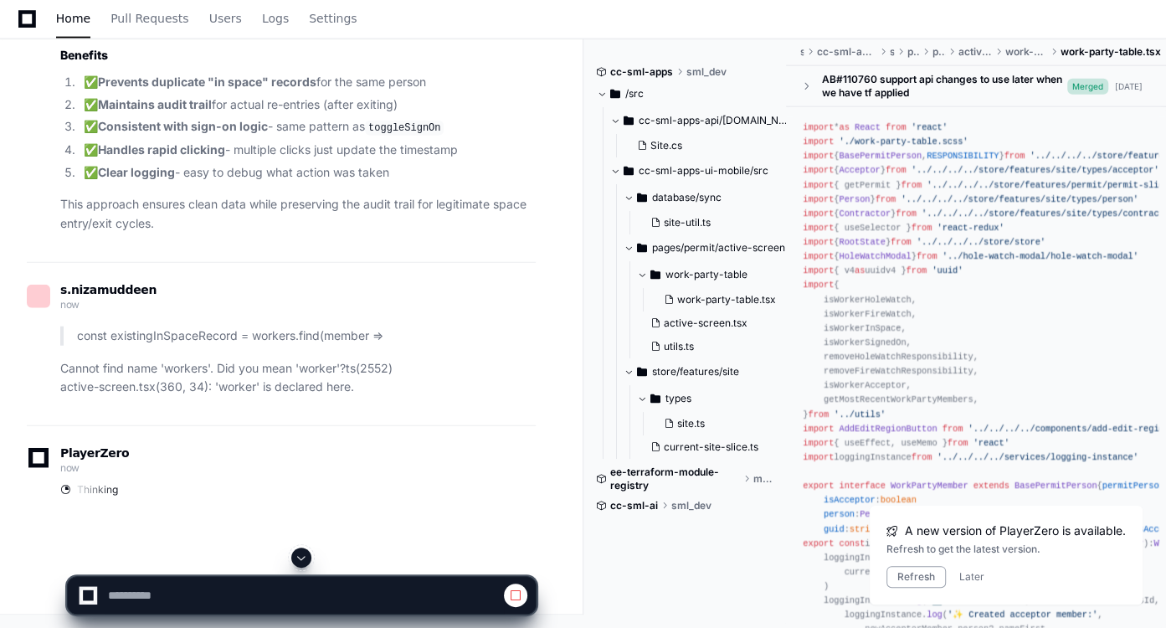
click at [296, 556] on span at bounding box center [301, 557] width 13 height 13
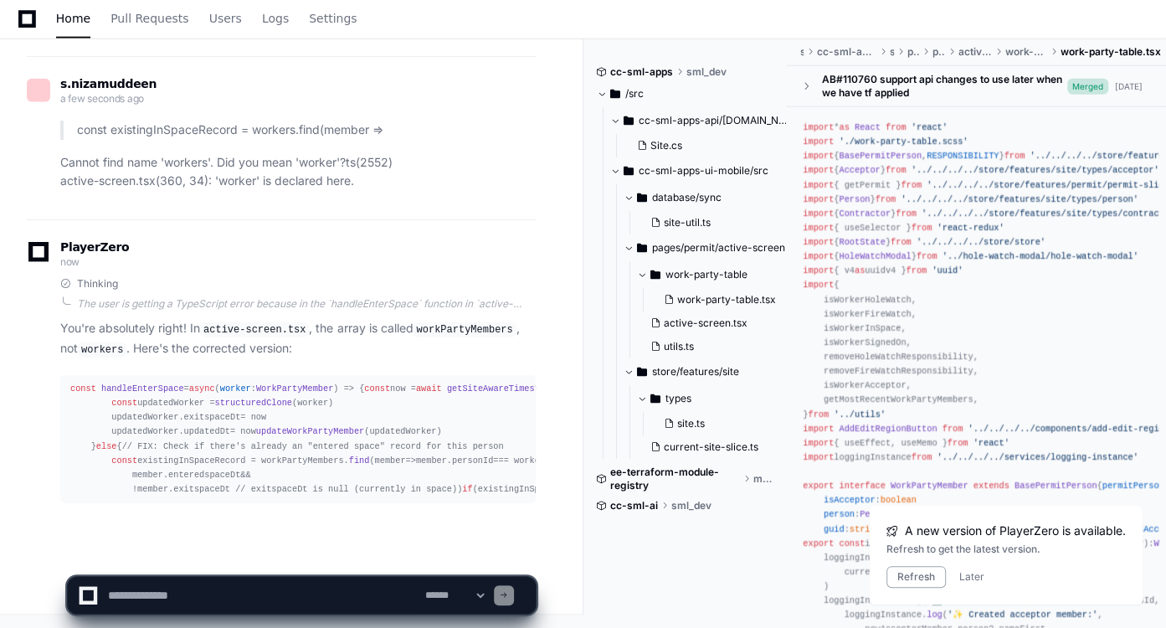
scroll to position [87507, 0]
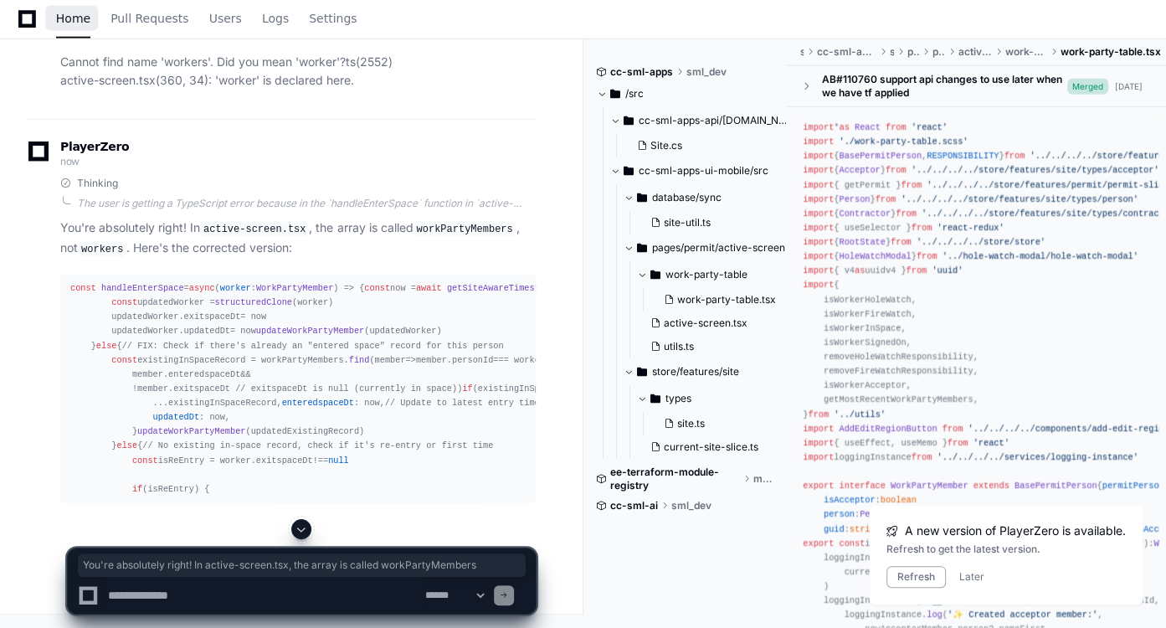
drag, startPoint x: 73, startPoint y: 20, endPoint x: 87, endPoint y: 20, distance: 14.2
click at [73, 20] on span "Home" at bounding box center [73, 18] width 34 height 10
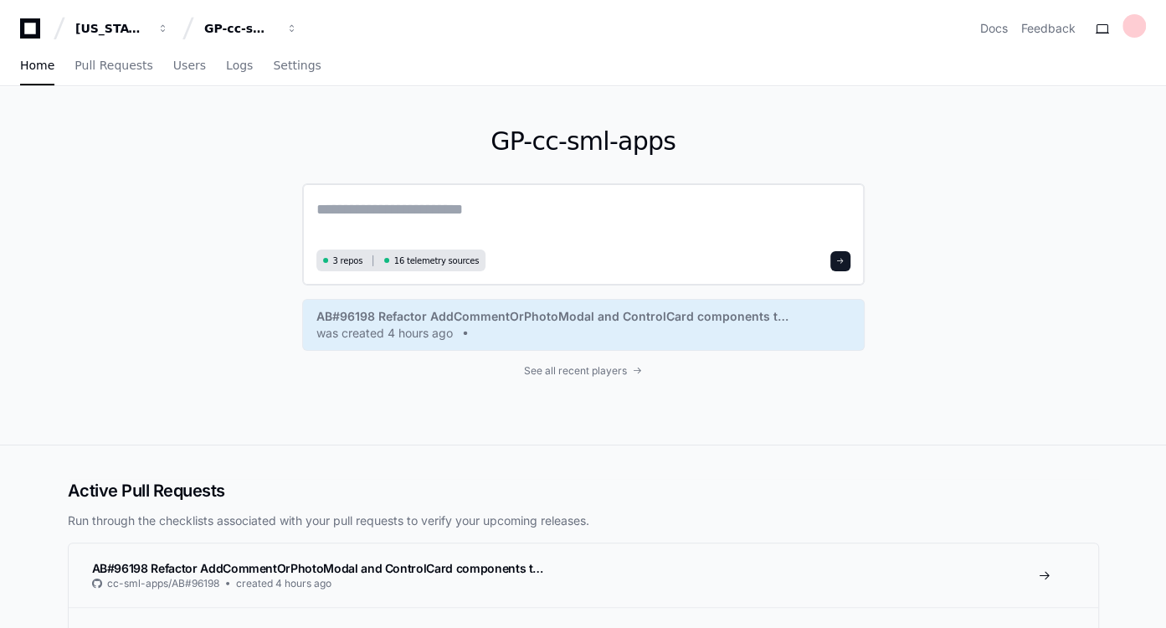
click at [465, 230] on textarea at bounding box center [583, 221] width 534 height 47
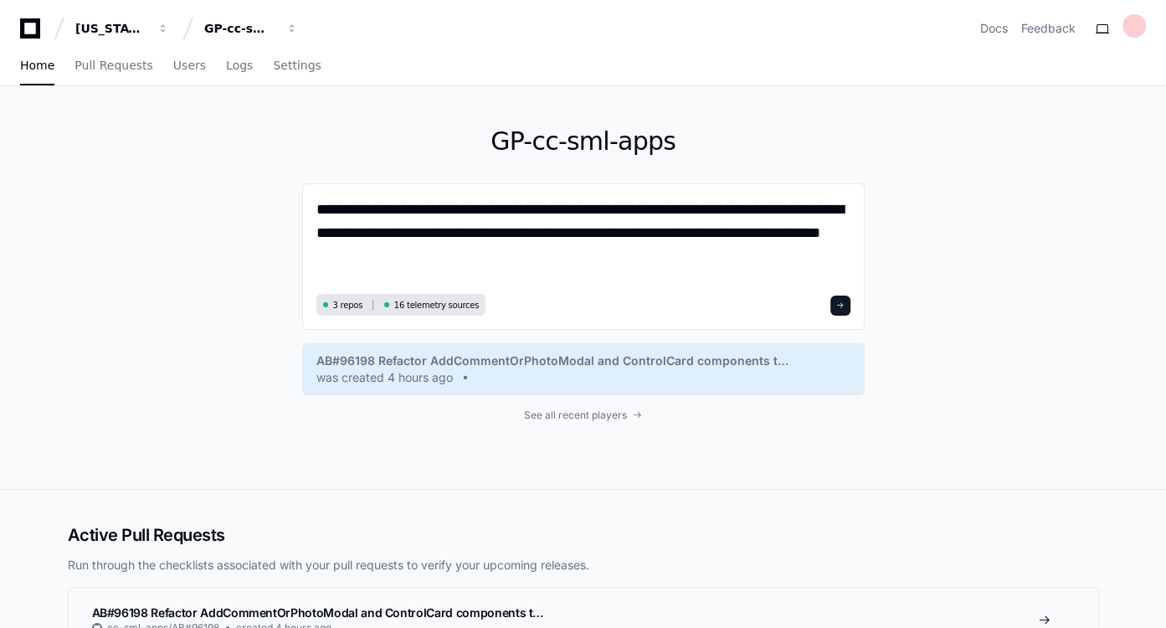
type textarea "**********"
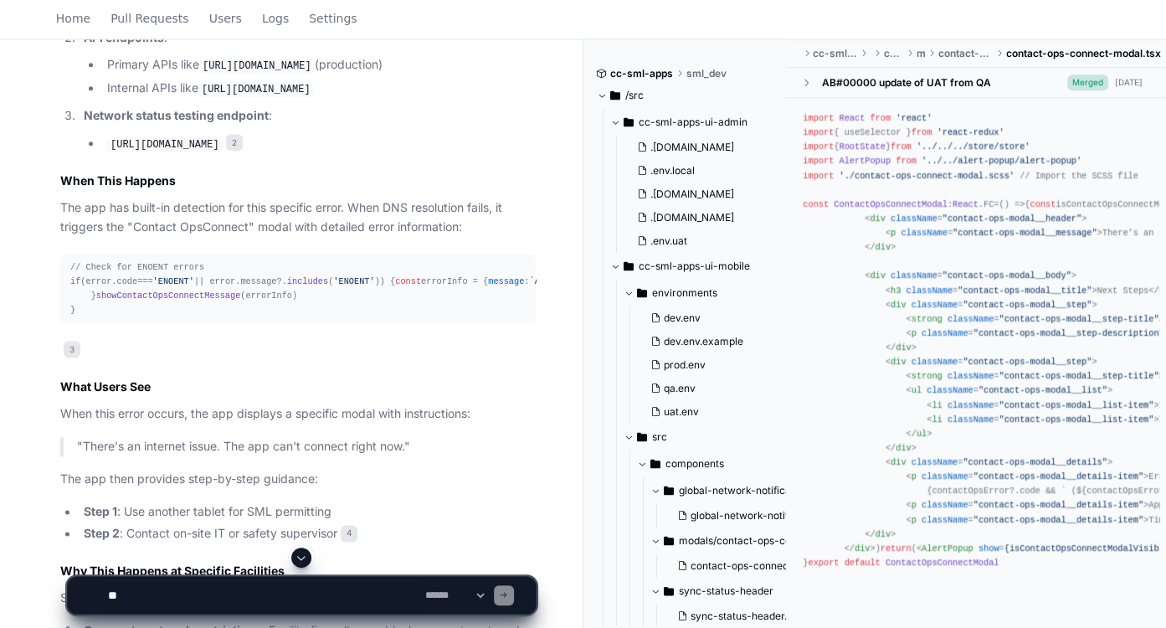
scroll to position [1178, 0]
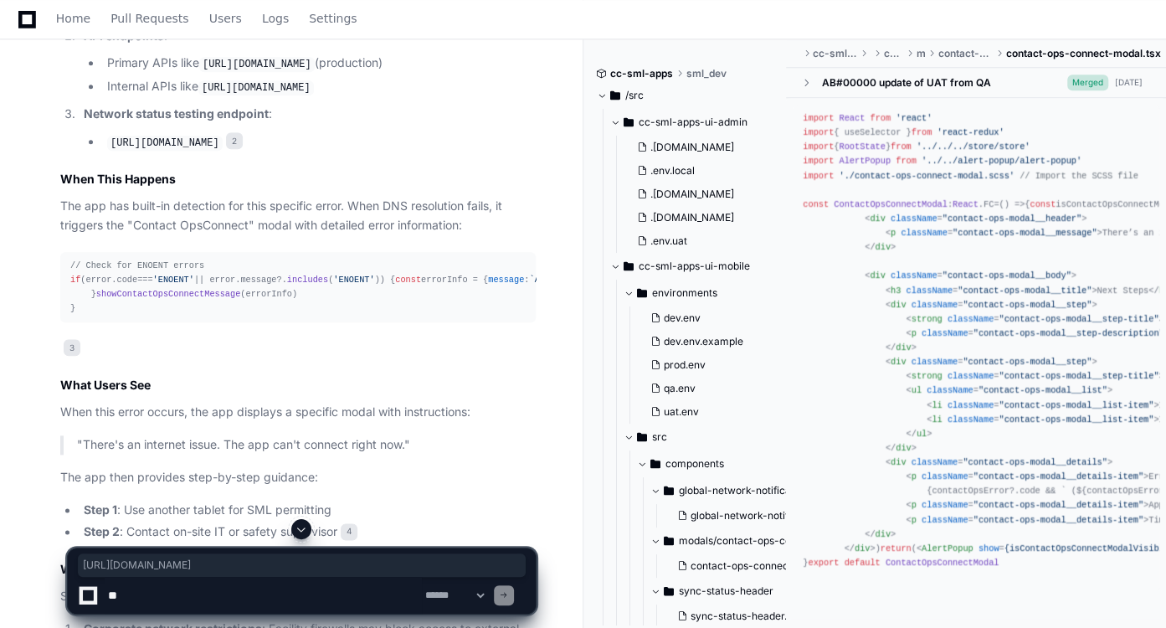
drag, startPoint x: 205, startPoint y: 97, endPoint x: 497, endPoint y: 100, distance: 292.1
click at [497, 97] on li "Internal APIs like https://smlmobile-prod-api-internal.gp.kochcloud.com" at bounding box center [319, 87] width 434 height 20
copy code "https://smlmobile-prod-api-internal.gp.kochcloud.com"
click at [278, 588] on textarea at bounding box center [263, 595] width 317 height 37
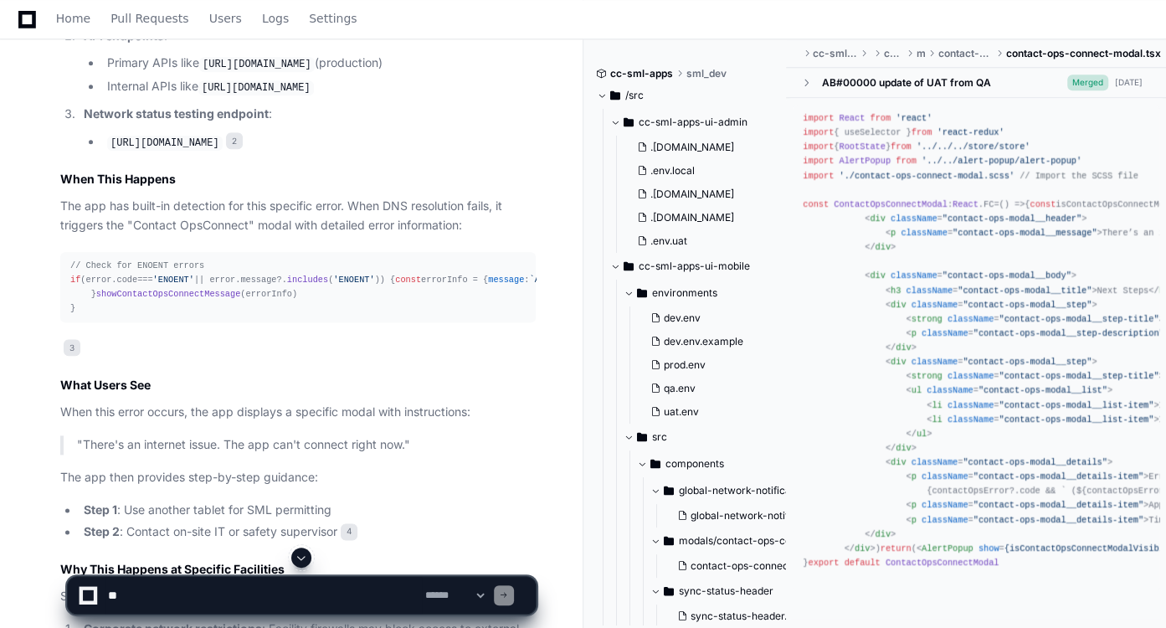
click at [244, 422] on p "When this error occurs, the app displays a specific modal with instructions:" at bounding box center [297, 412] width 475 height 19
paste textarea "**********"
click at [235, 599] on textarea at bounding box center [263, 595] width 317 height 37
click at [230, 593] on textarea at bounding box center [263, 595] width 317 height 37
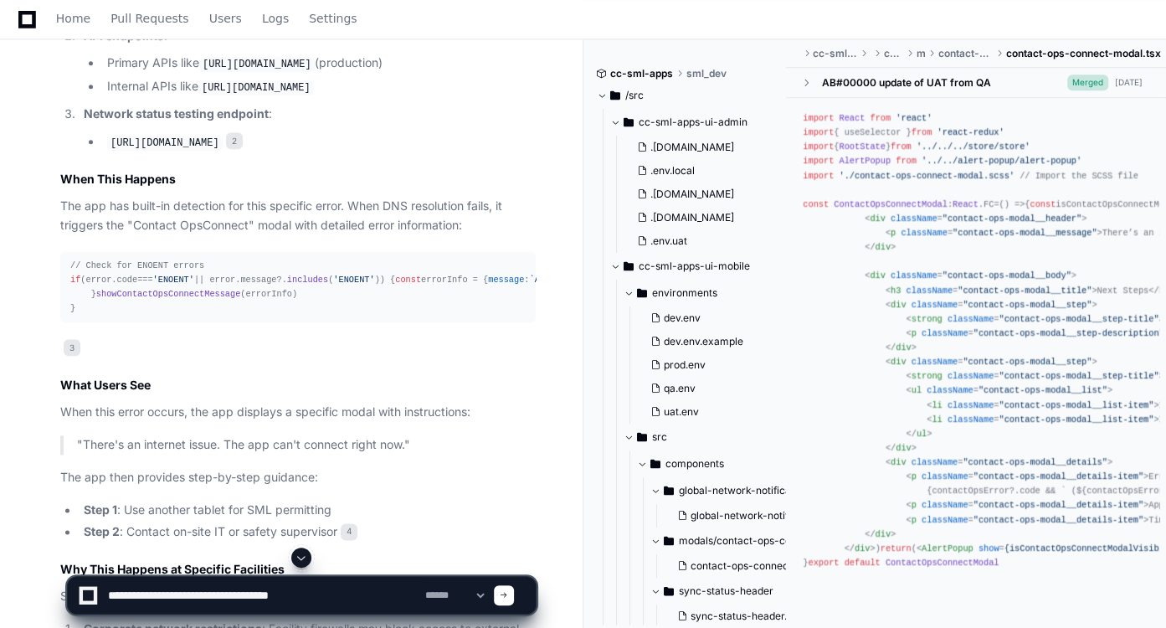
click at [357, 593] on textarea at bounding box center [263, 595] width 317 height 37
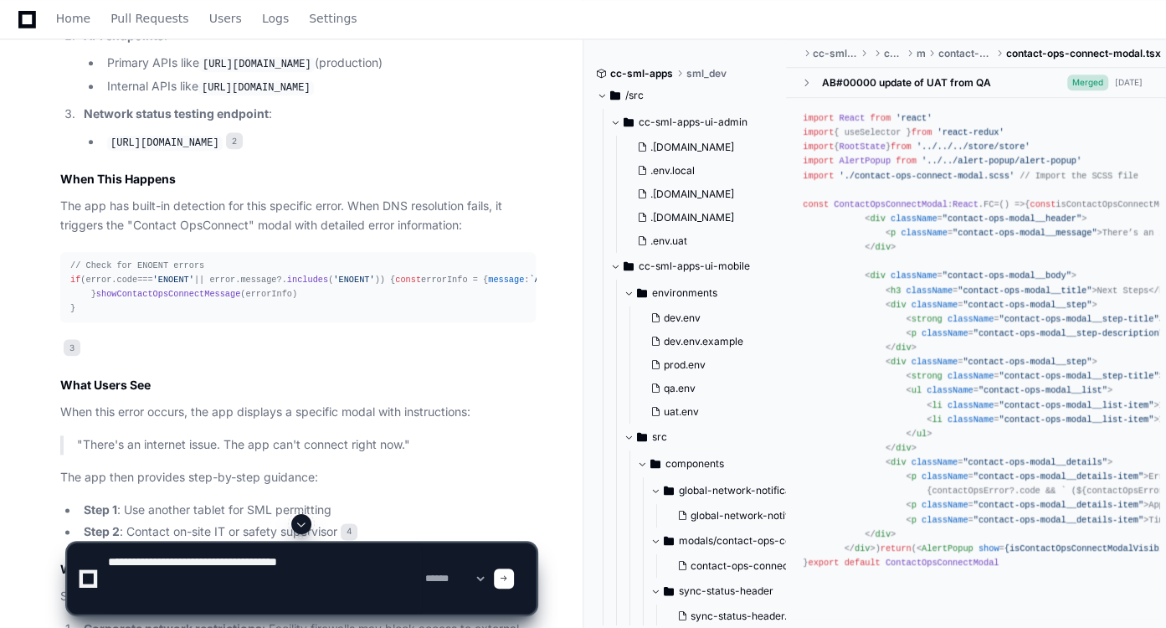
drag, startPoint x: 349, startPoint y: 562, endPoint x: 32, endPoint y: 556, distance: 317.3
click at [32, 556] on div "**********" at bounding box center [301, 571] width 563 height 114
paste textarea "**********"
click at [222, 582] on textarea at bounding box center [263, 578] width 317 height 70
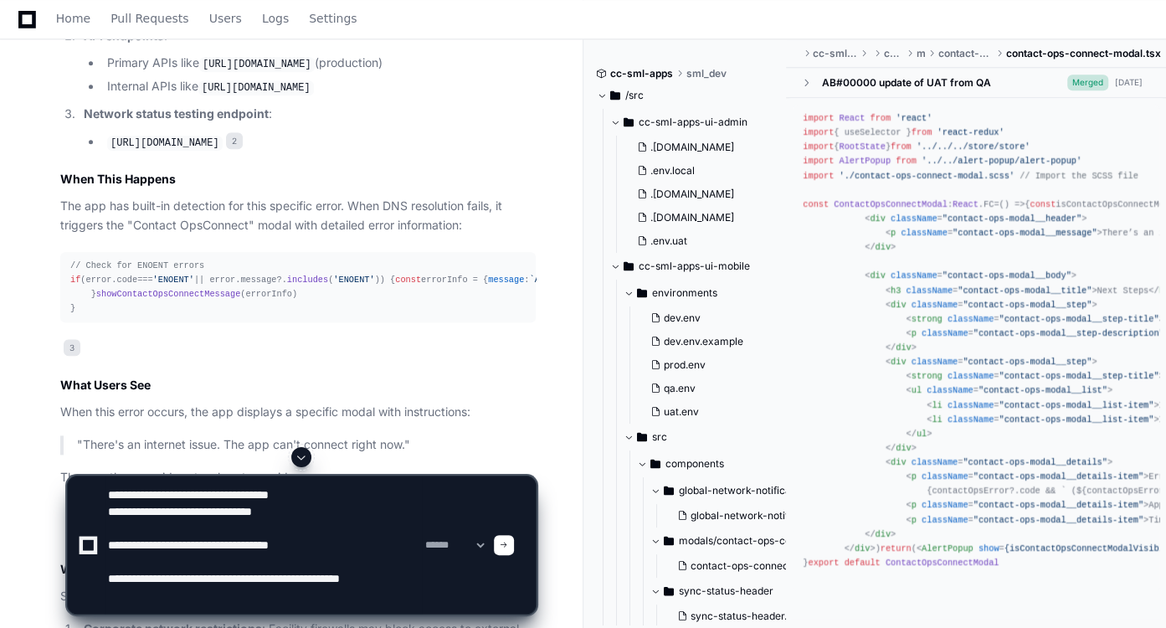
click at [197, 598] on textarea at bounding box center [263, 544] width 317 height 137
click at [267, 591] on textarea at bounding box center [263, 544] width 317 height 137
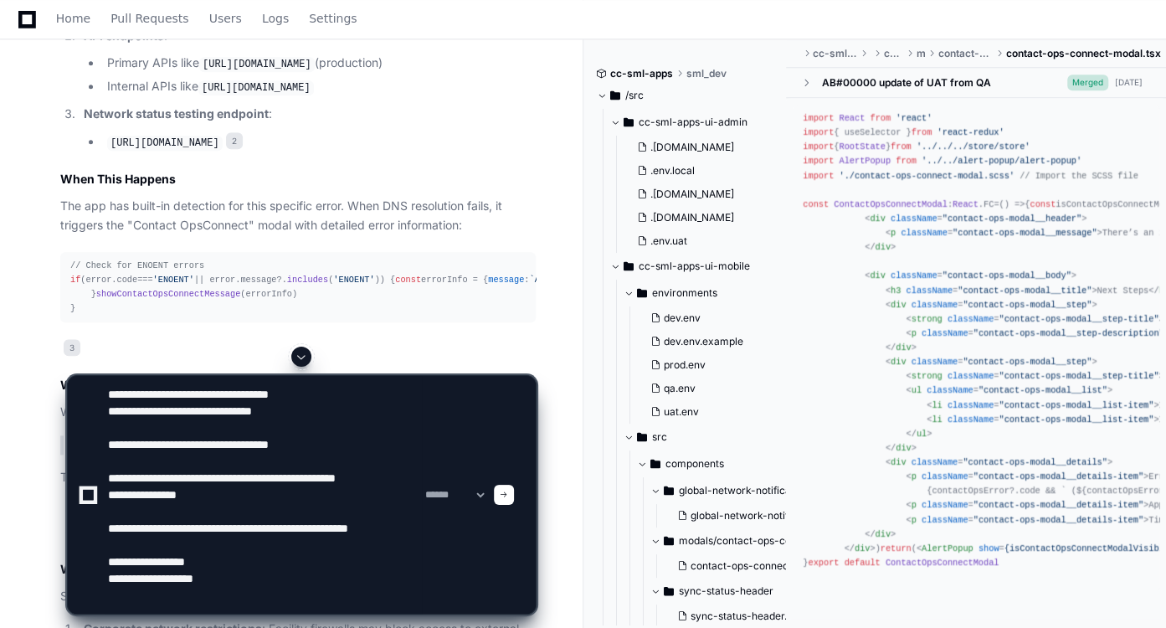
scroll to position [5, 0]
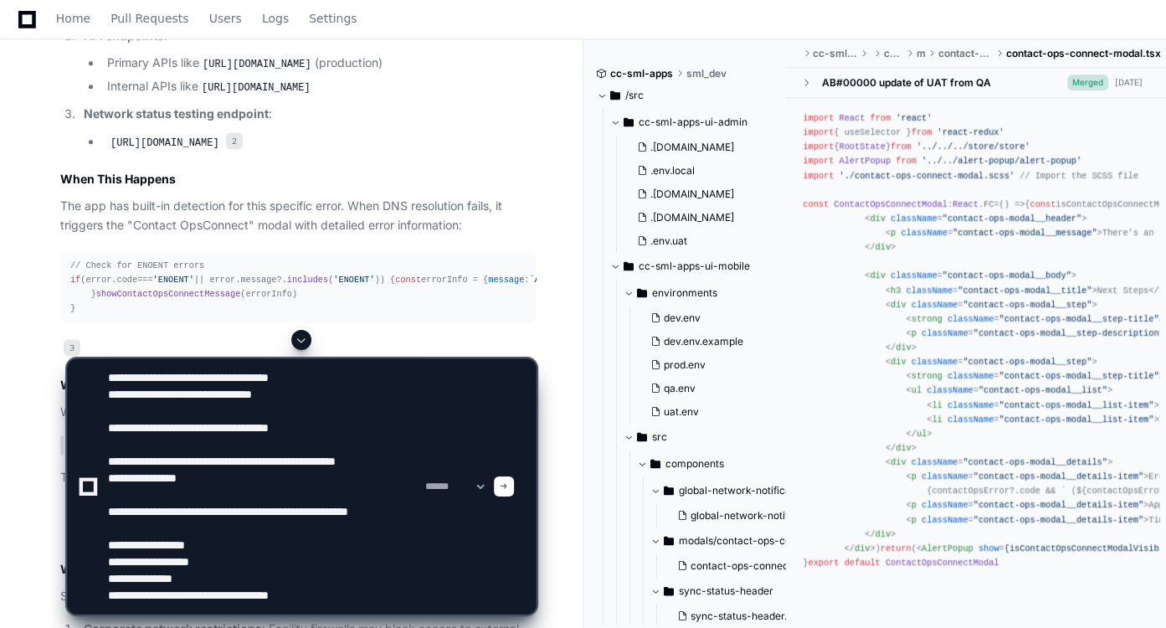
type textarea "**********"
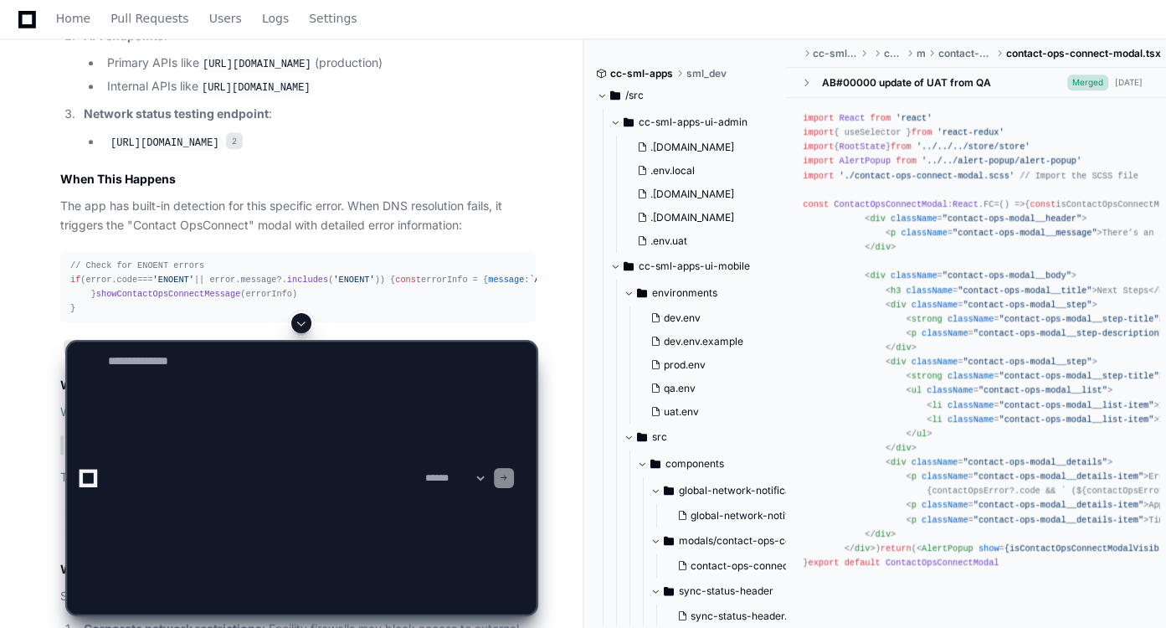
scroll to position [0, 0]
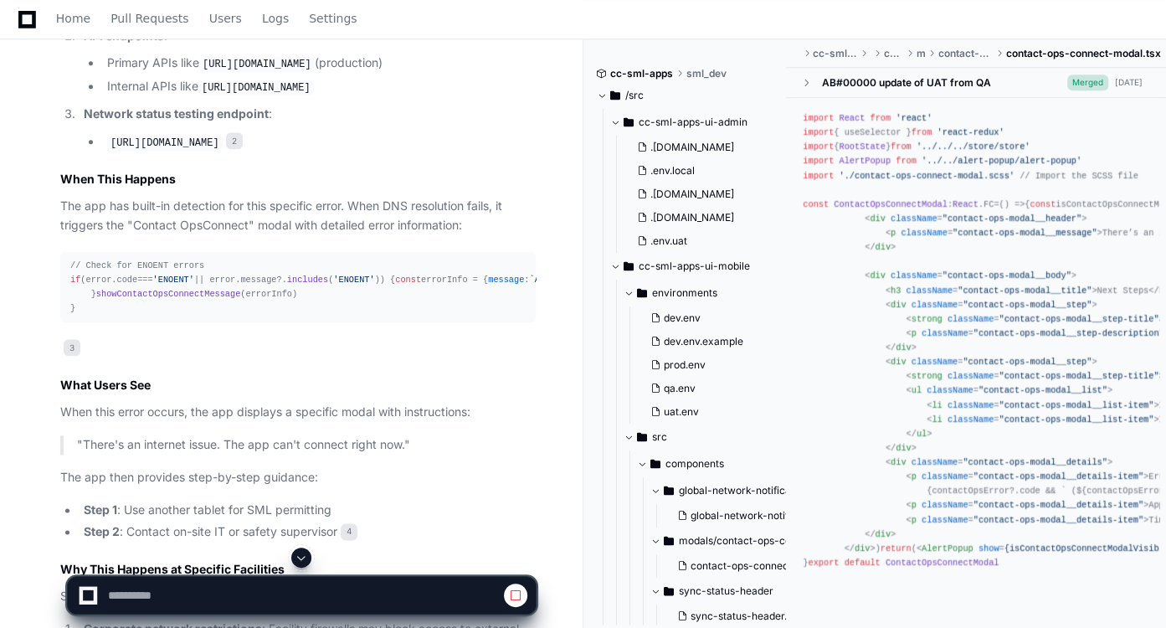
click at [295, 556] on button at bounding box center [301, 557] width 20 height 20
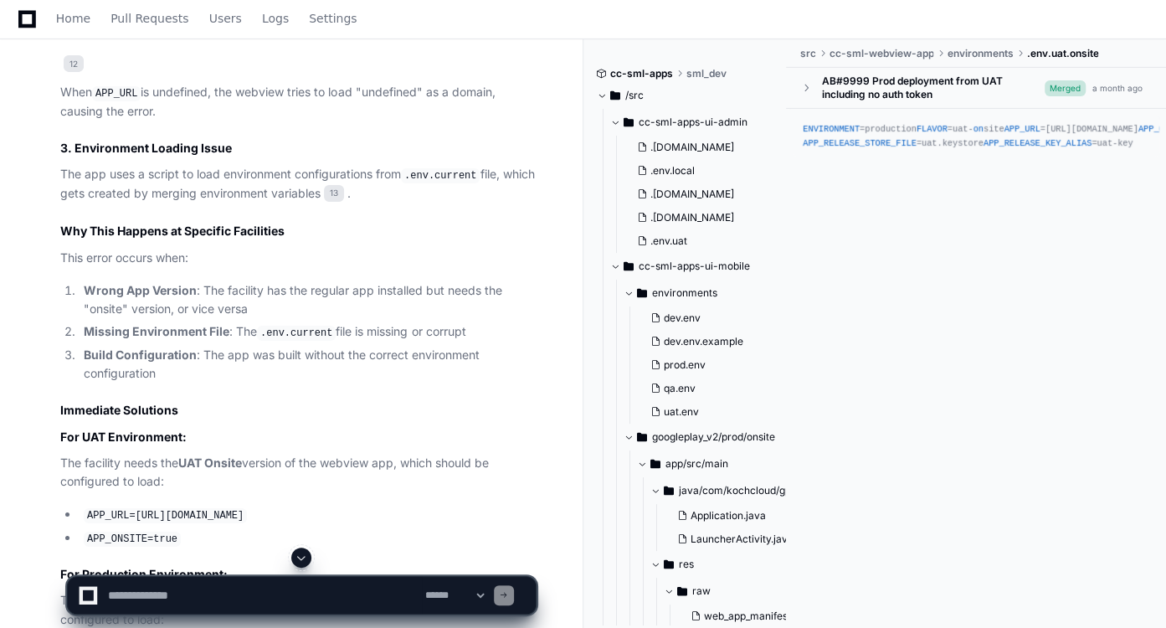
scroll to position [3689, 0]
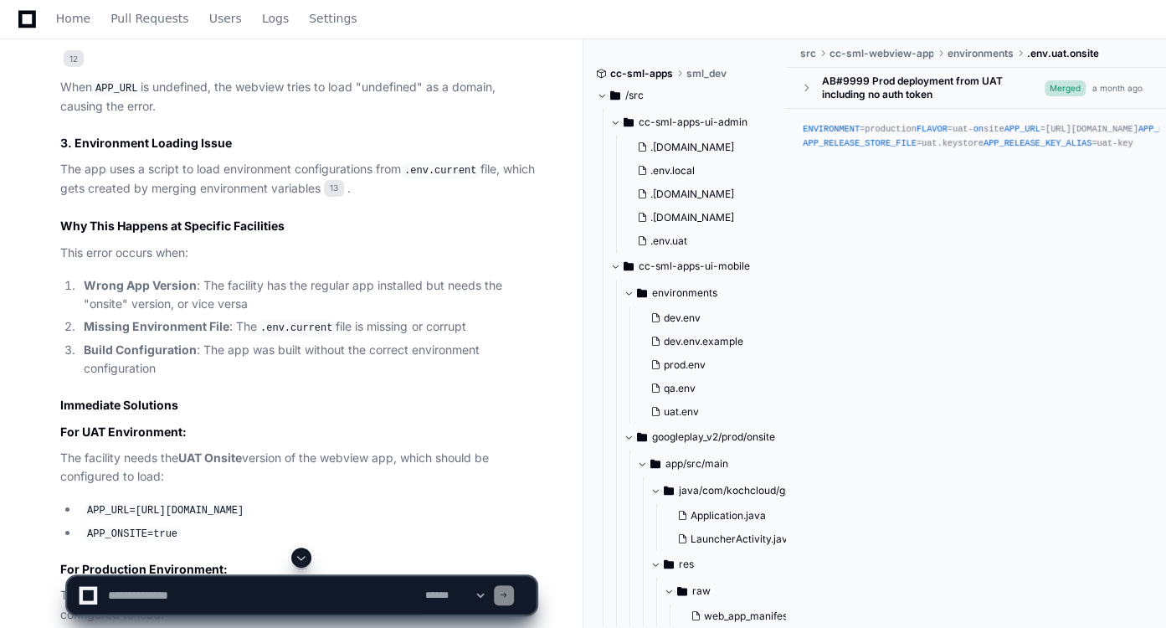
click at [142, 315] on li "Wrong App Version : The facility has the regular app installed but needs the "o…" at bounding box center [307, 295] width 457 height 38
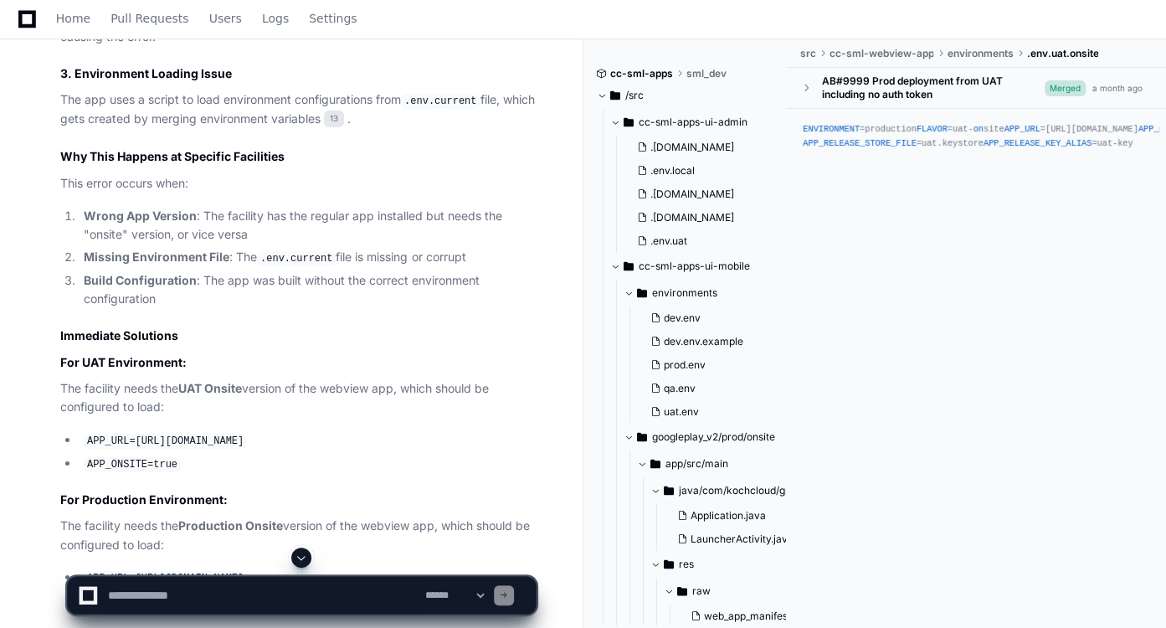
scroll to position [3757, 0]
click at [243, 576] on app-app-chat-input "**********" at bounding box center [301, 580] width 469 height 67
click at [243, 582] on textarea at bounding box center [263, 595] width 317 height 37
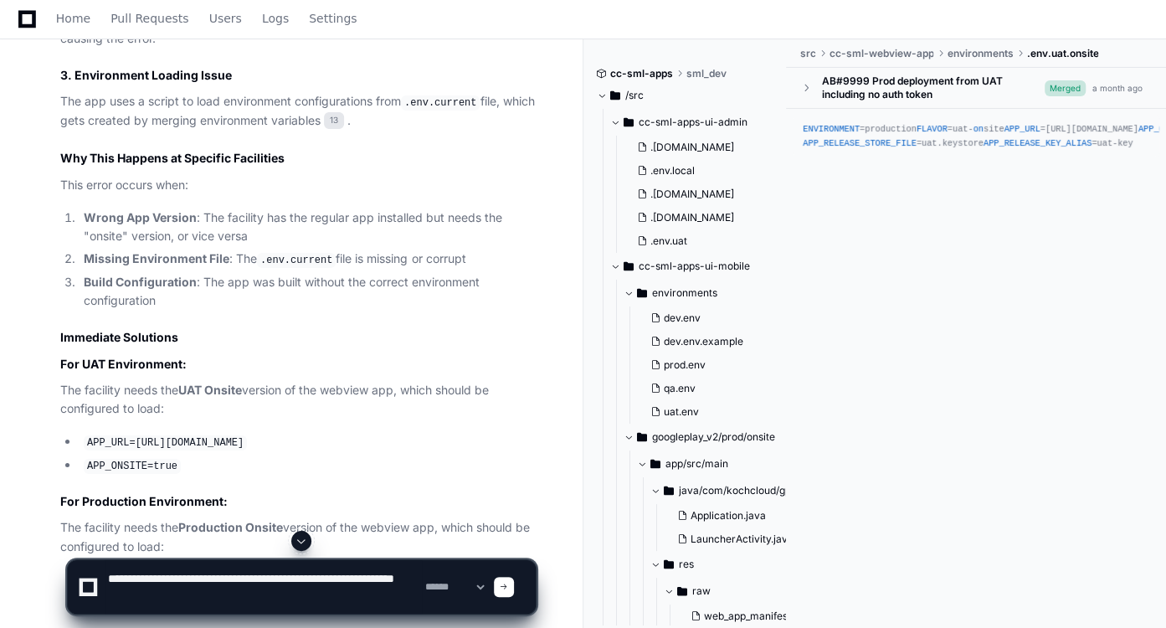
type textarea "**********"
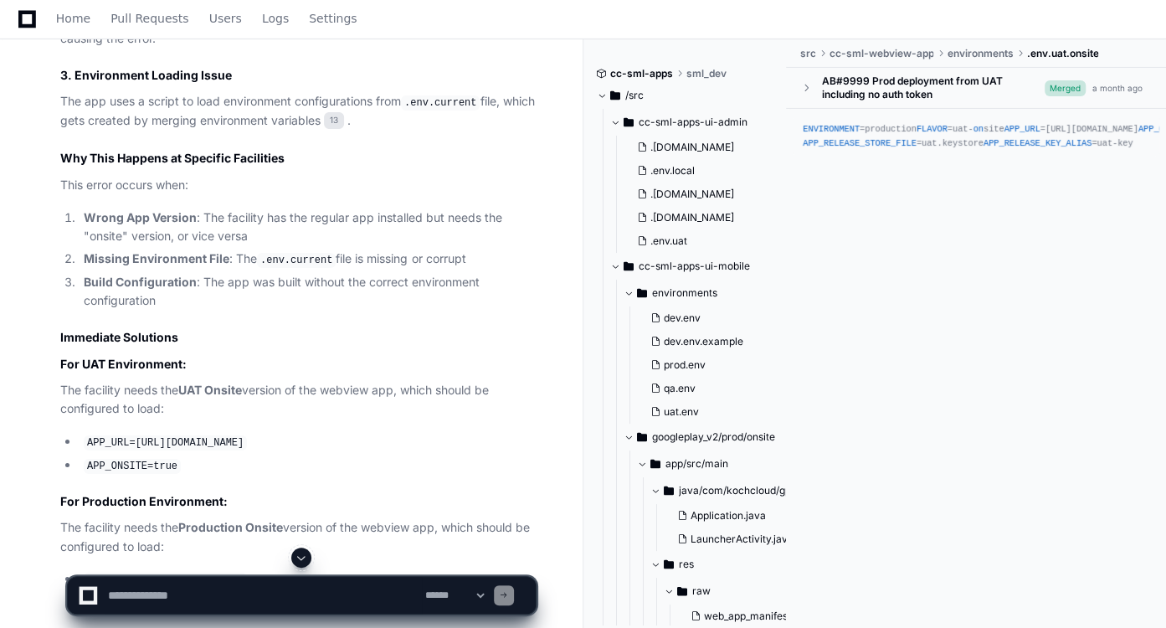
scroll to position [0, 0]
click at [300, 561] on span at bounding box center [301, 557] width 13 height 13
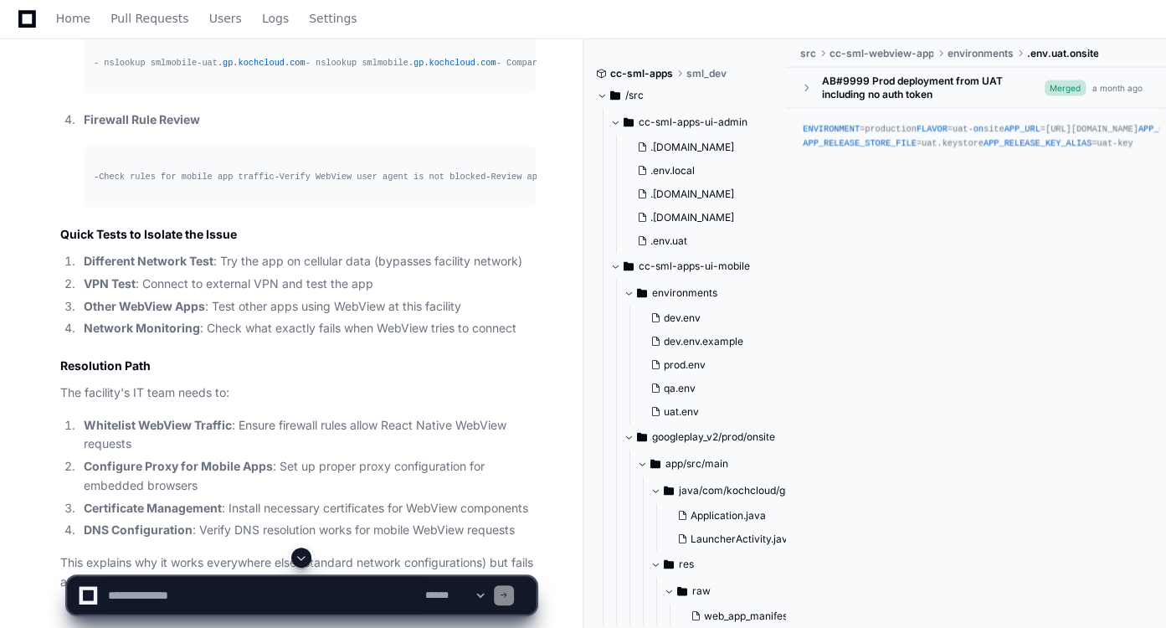
scroll to position [6672, 0]
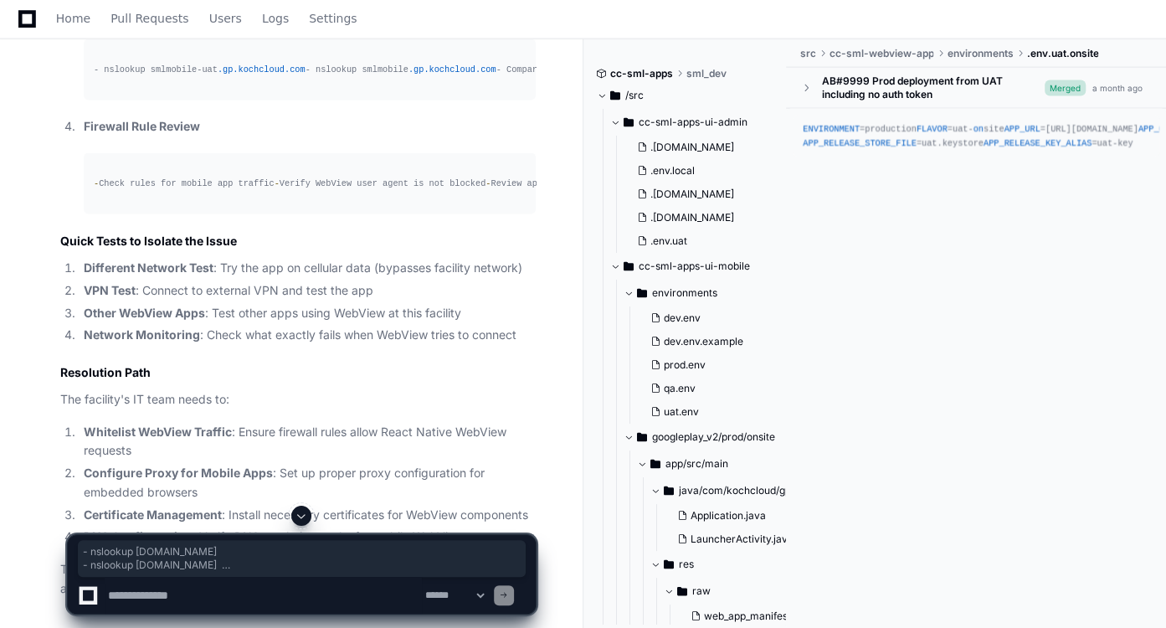
drag, startPoint x: 394, startPoint y: 290, endPoint x: 77, endPoint y: 243, distance: 320.8
click at [229, 595] on textarea at bounding box center [263, 595] width 317 height 37
type textarea "**********"
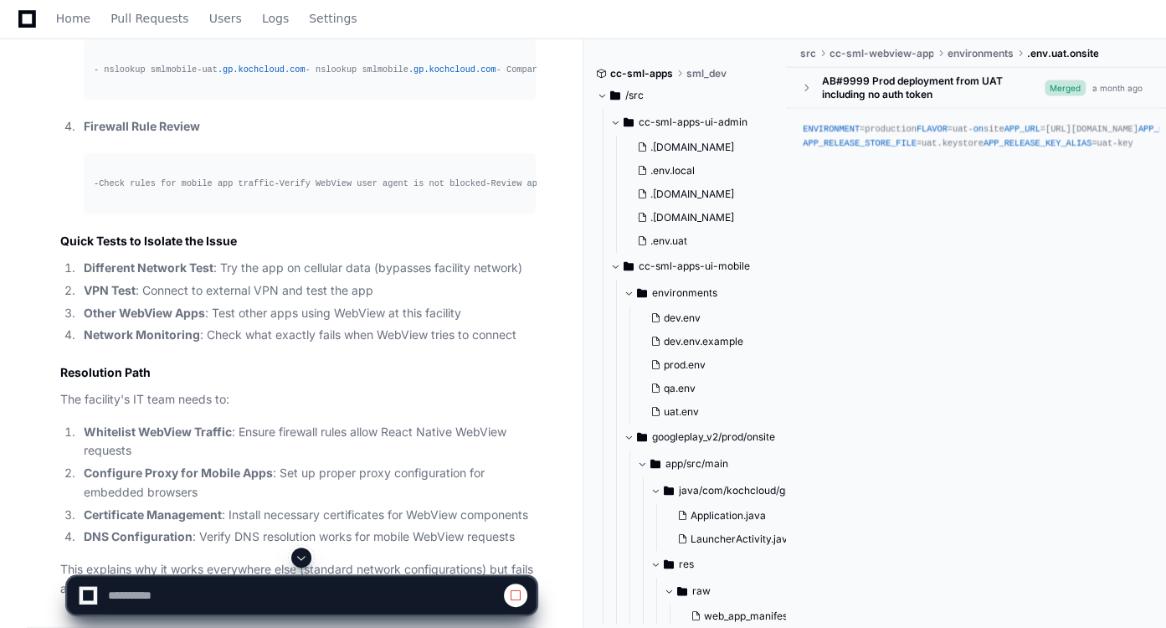
click at [297, 553] on span at bounding box center [301, 557] width 13 height 13
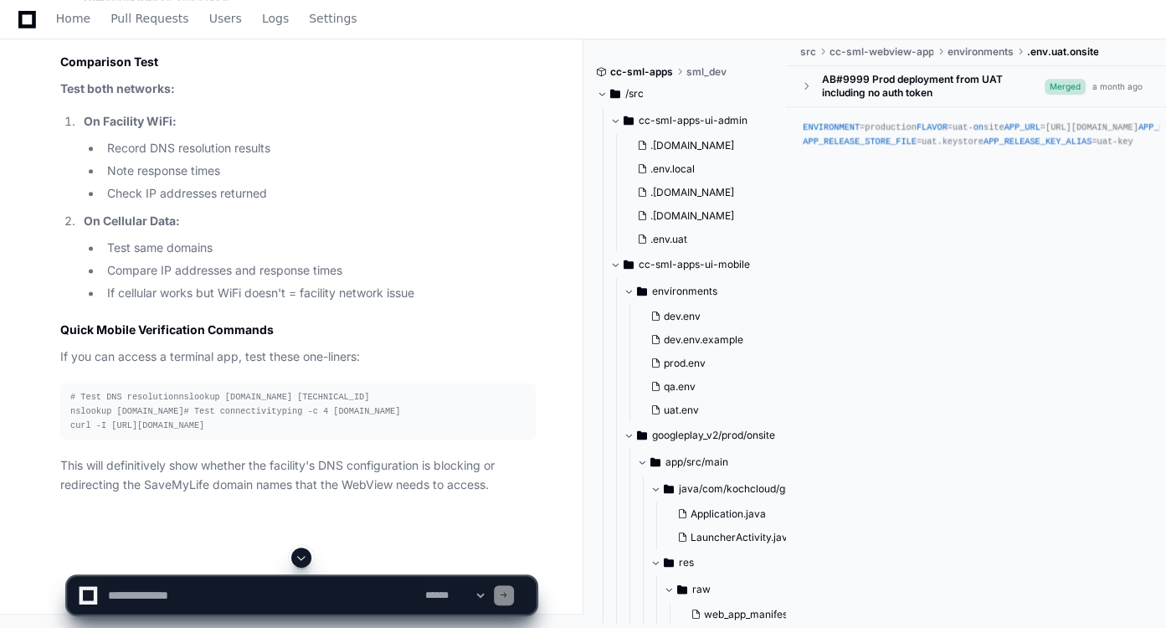
scroll to position [9955, 0]
